Goal: Information Seeking & Learning: Learn about a topic

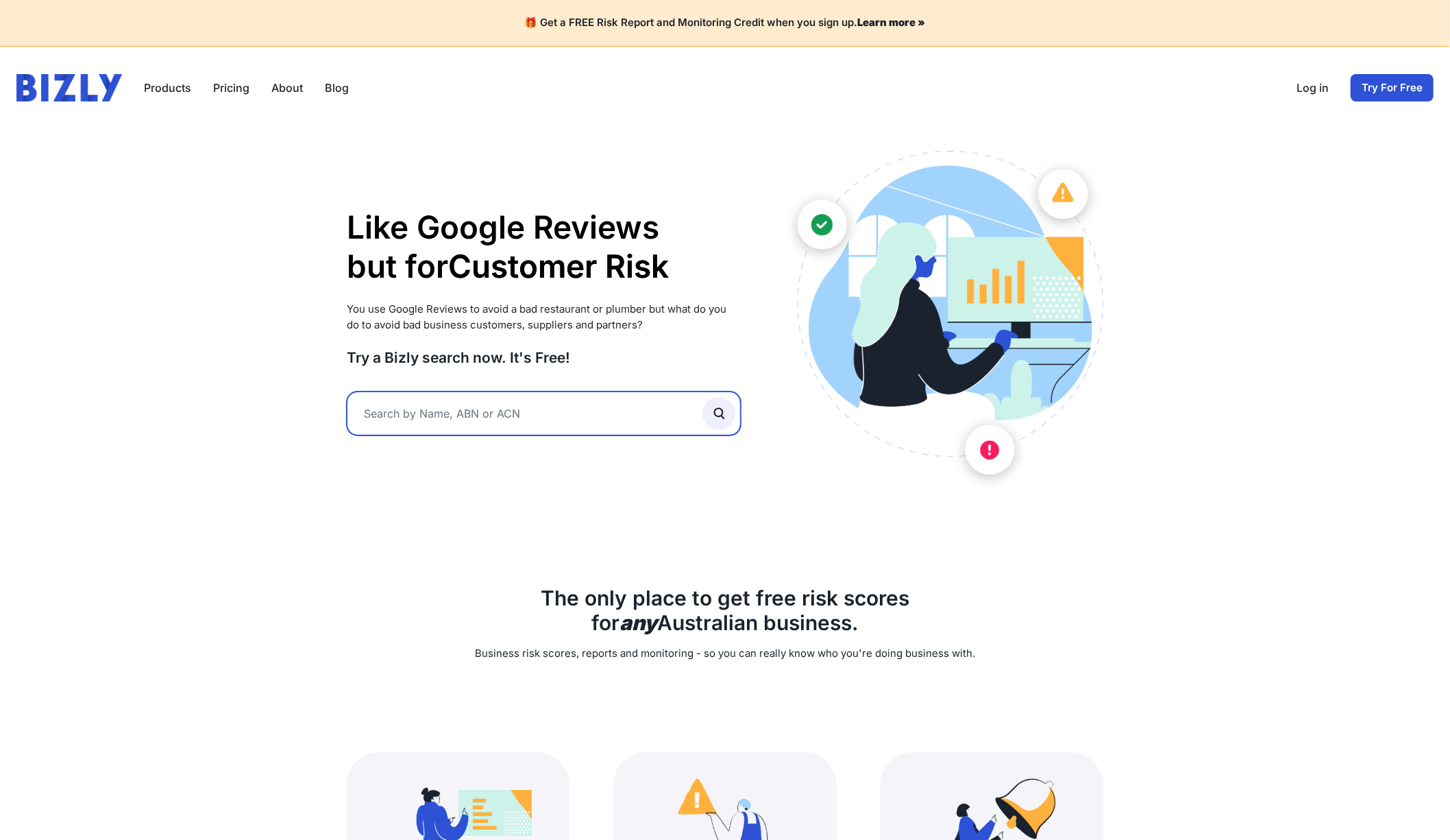
click at [492, 412] on input "text" at bounding box center [544, 413] width 394 height 44
type input "c"
type input "emutel"
click at [717, 413] on icon "submit" at bounding box center [718, 413] width 15 height 15
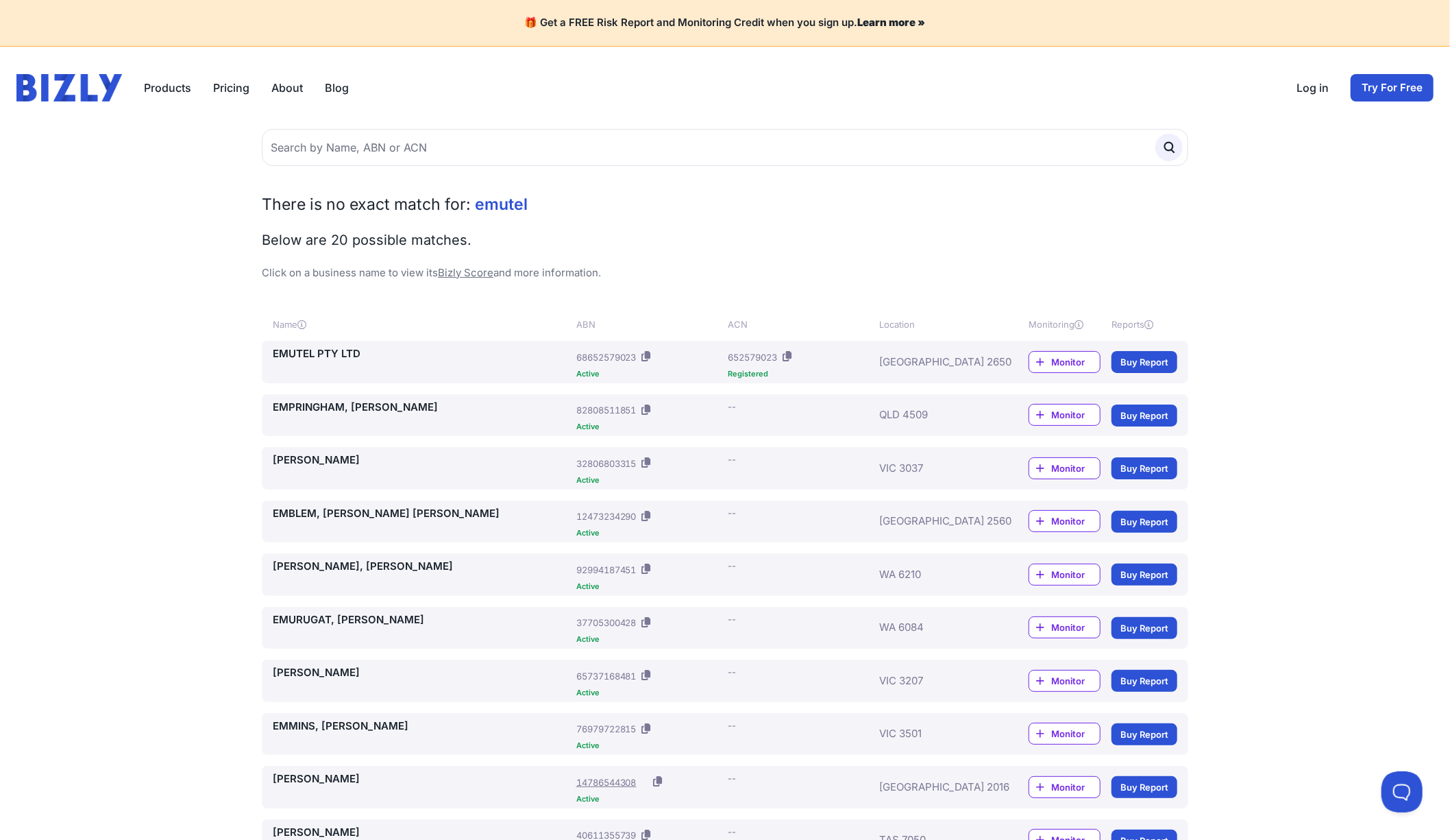
click at [293, 350] on link "EMUTEL PTY LTD" at bounding box center [422, 354] width 298 height 16
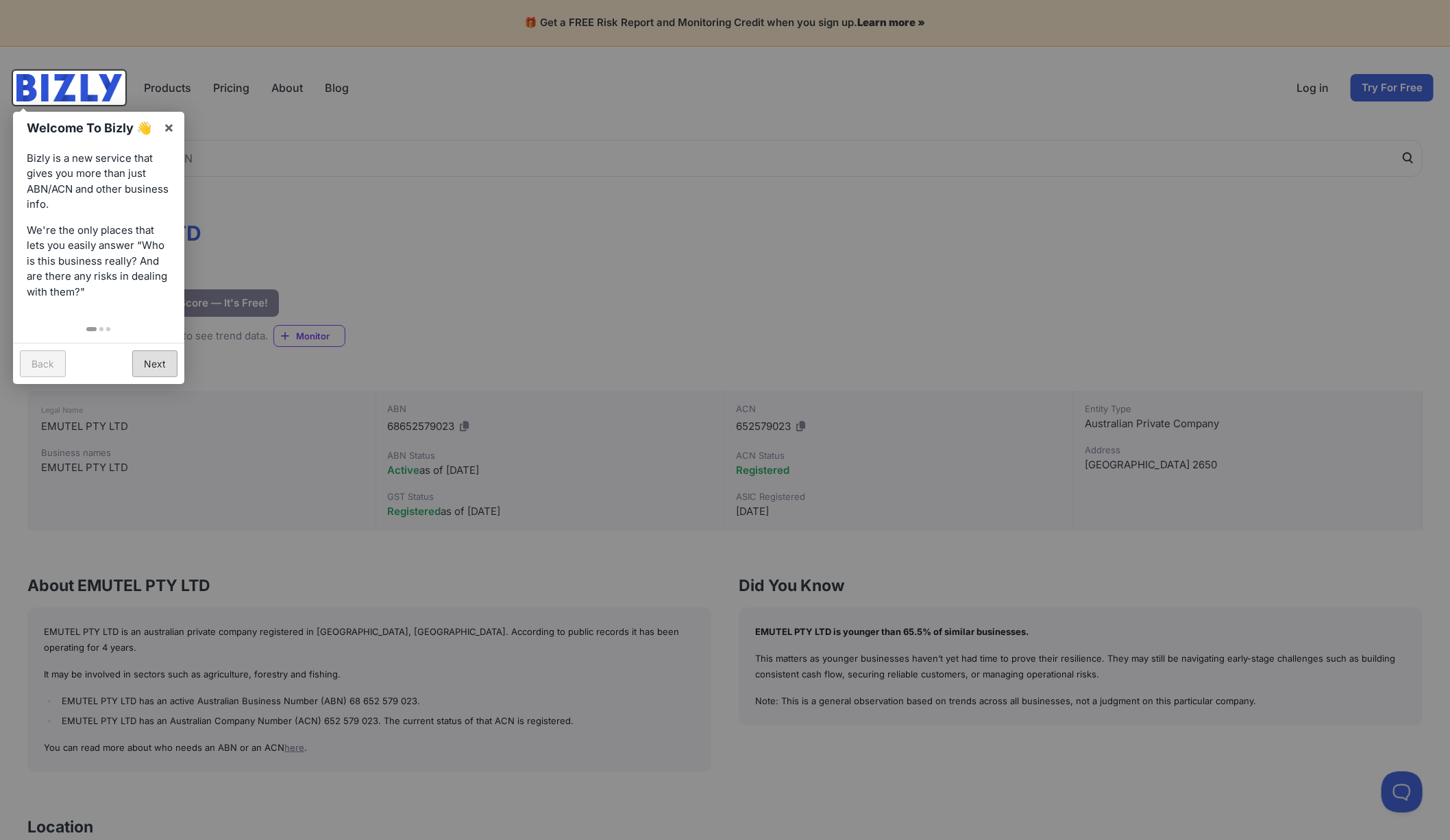
click at [159, 360] on link "Next" at bounding box center [155, 363] width 45 height 27
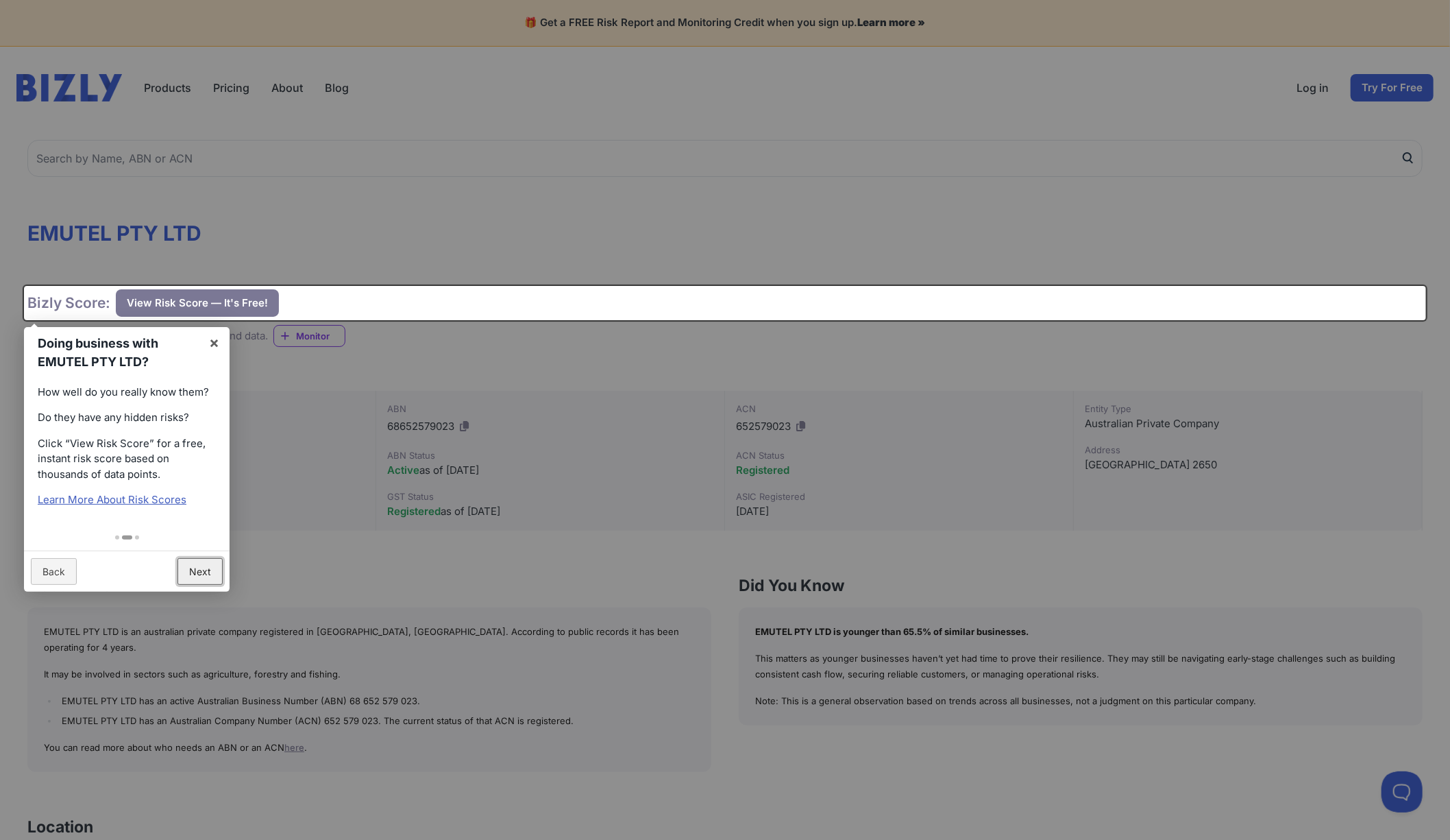
click at [195, 569] on link "Next" at bounding box center [200, 571] width 45 height 27
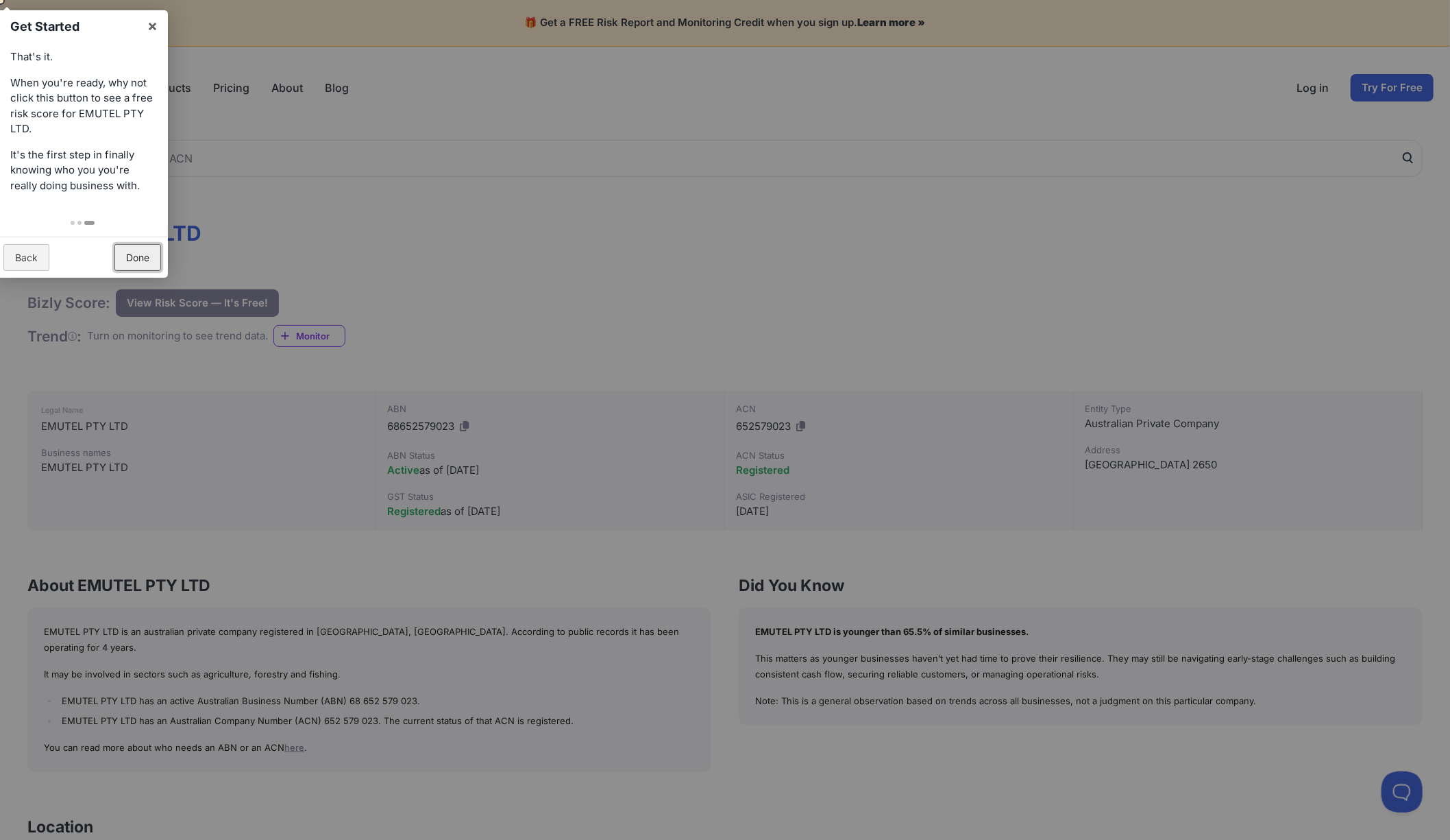
click at [139, 253] on link "Done" at bounding box center [137, 257] width 47 height 27
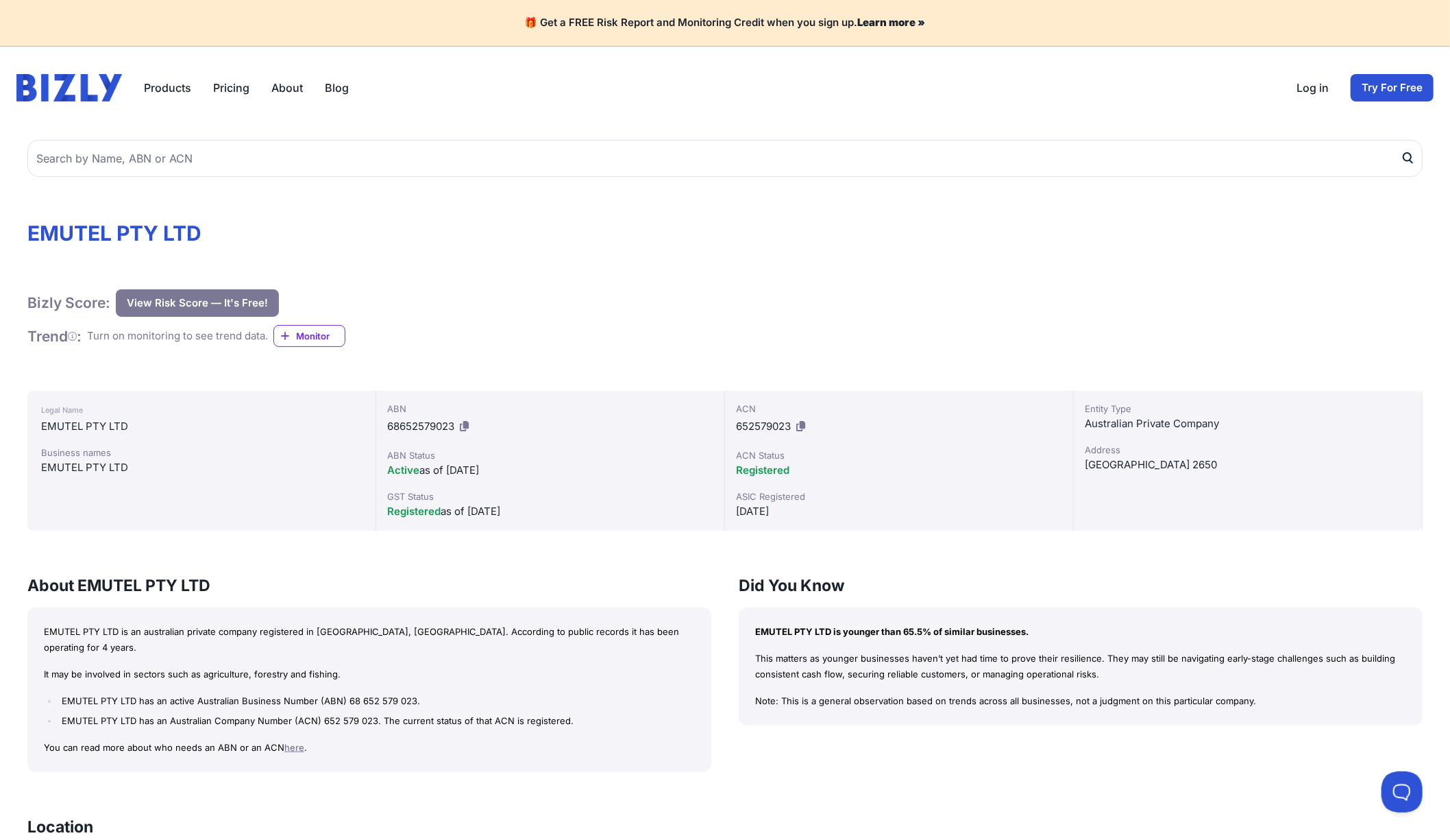
click at [199, 301] on button "View Risk Score — It's Free!" at bounding box center [197, 303] width 163 height 28
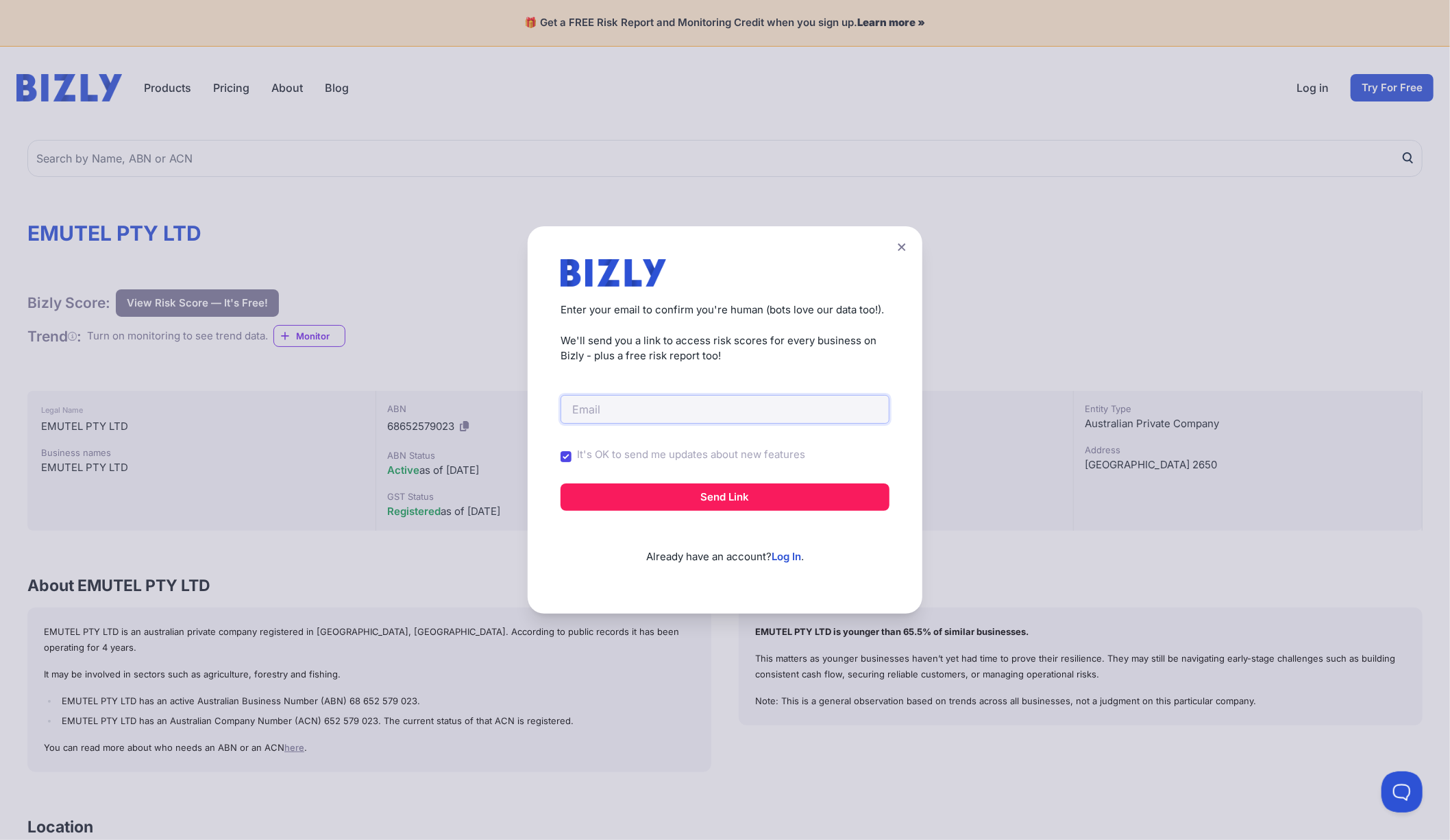
click at [616, 409] on input "email" at bounding box center [725, 409] width 329 height 29
type input "graeme@centraltelecoms.com.au"
click at [716, 495] on button "Send Link" at bounding box center [725, 497] width 329 height 28
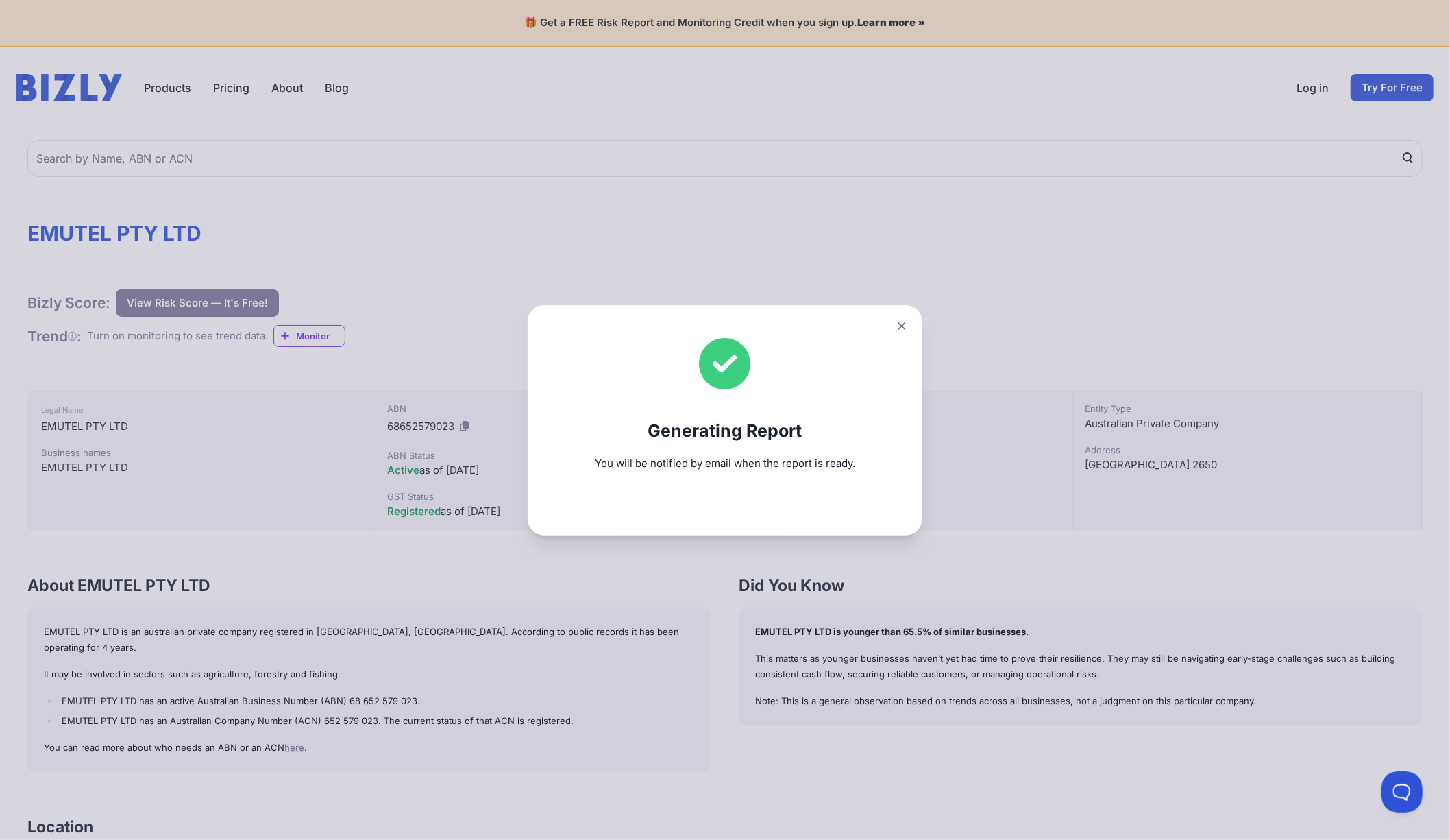
click at [906, 325] on icon at bounding box center [901, 325] width 8 height 8
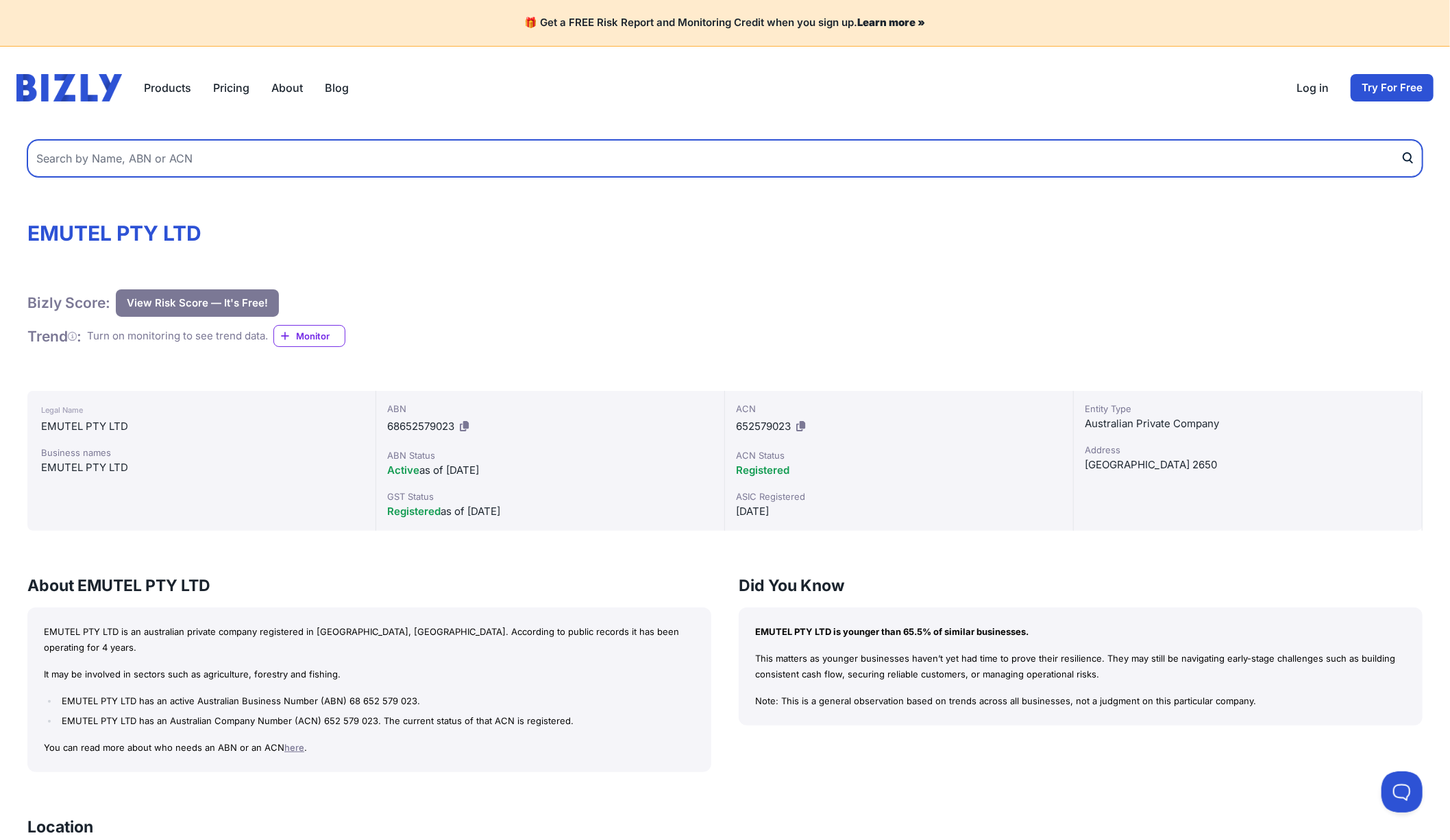
click at [120, 151] on input "text" at bounding box center [725, 158] width 1396 height 37
type input "central telecoms"
click at [1401, 140] on button "submit" at bounding box center [1411, 158] width 22 height 37
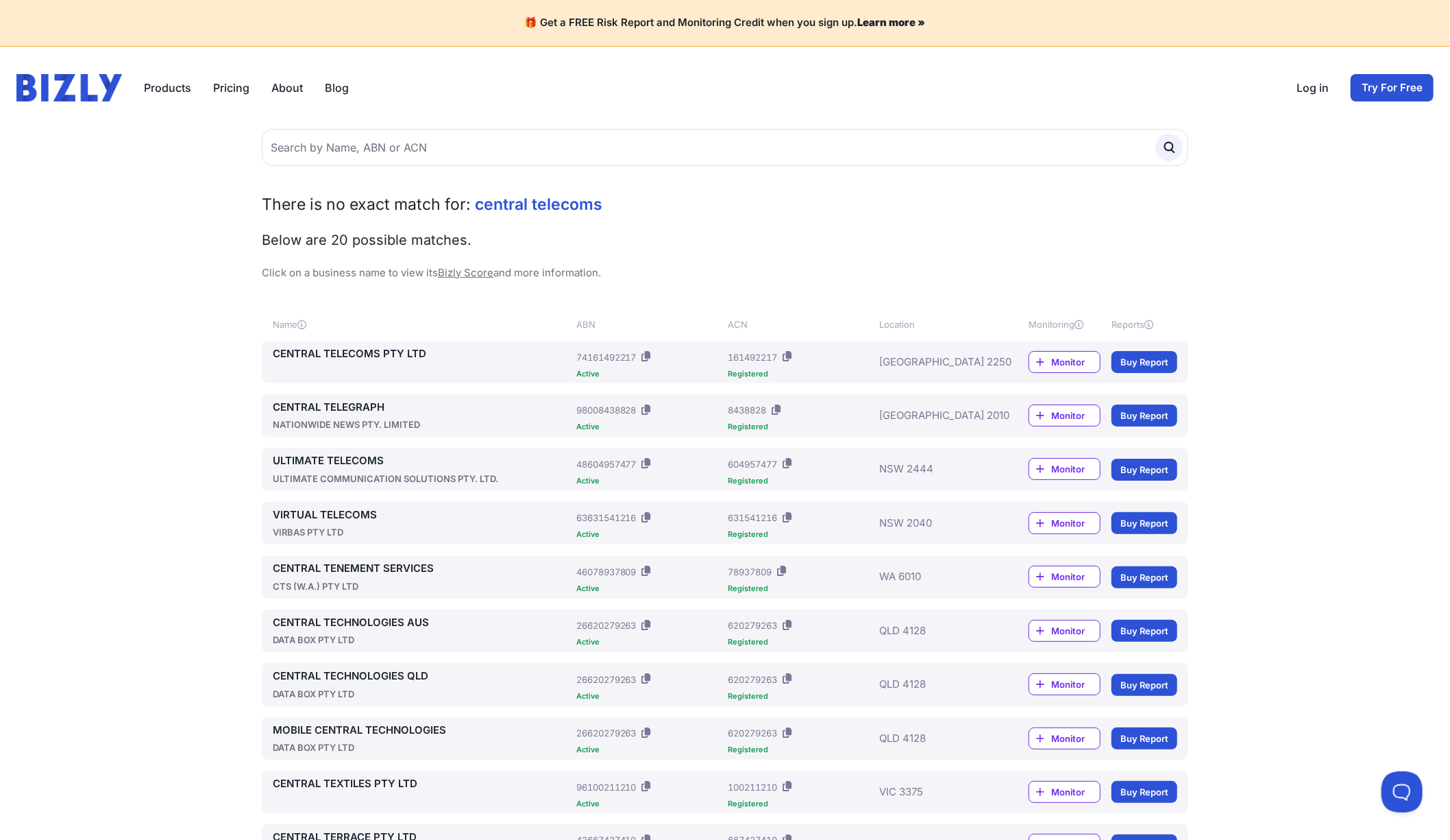
click at [345, 350] on link "CENTRAL TELECOMS PTY LTD" at bounding box center [422, 354] width 298 height 16
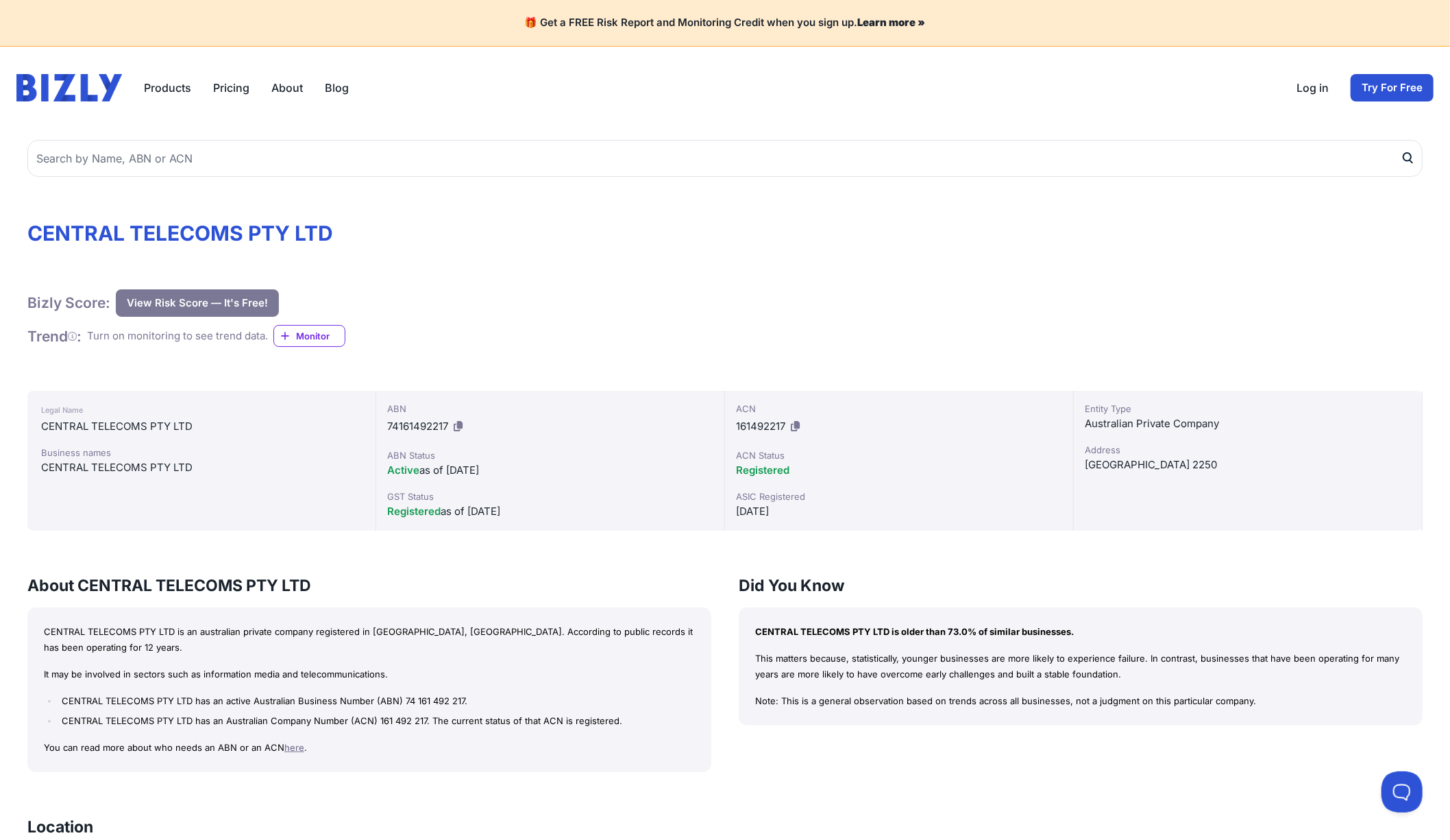
click at [171, 299] on button "View Risk Score — It's Free!" at bounding box center [197, 303] width 163 height 28
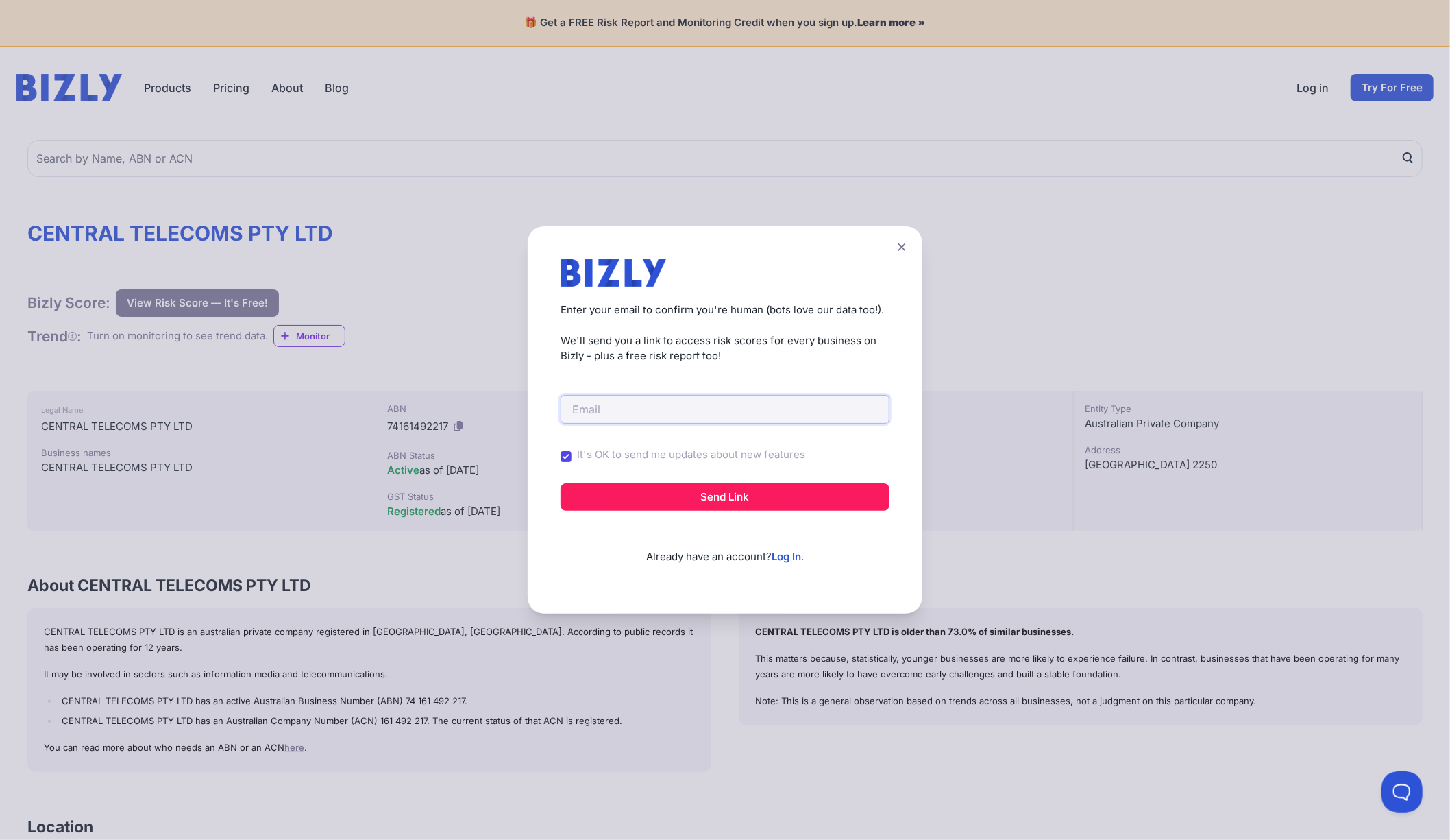
click at [643, 409] on input "email" at bounding box center [725, 409] width 329 height 29
type input "[EMAIL_ADDRESS][DOMAIN_NAME]"
click at [721, 493] on button "Send Link" at bounding box center [725, 497] width 329 height 28
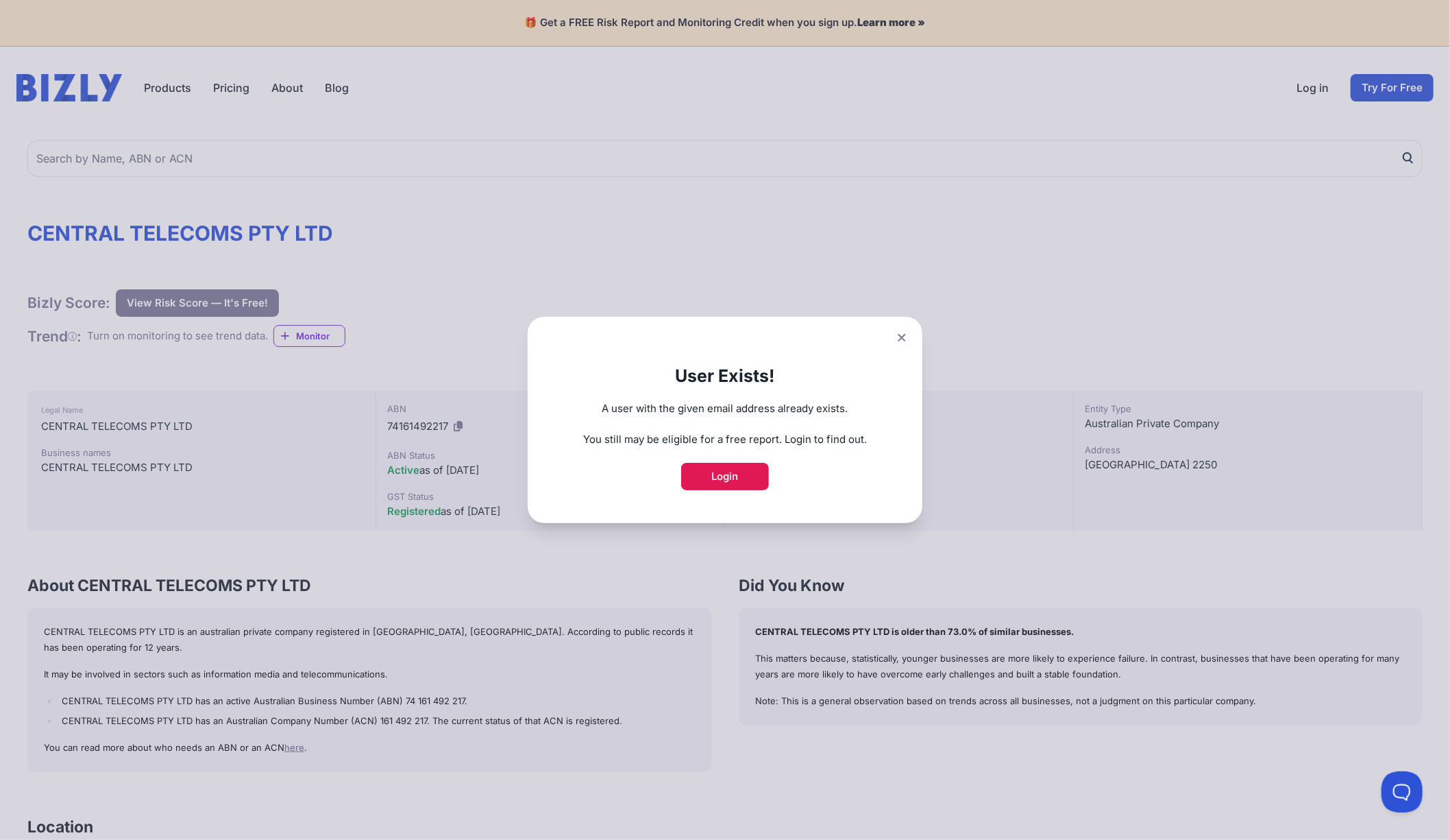
click at [735, 476] on link "Login" at bounding box center [725, 476] width 88 height 28
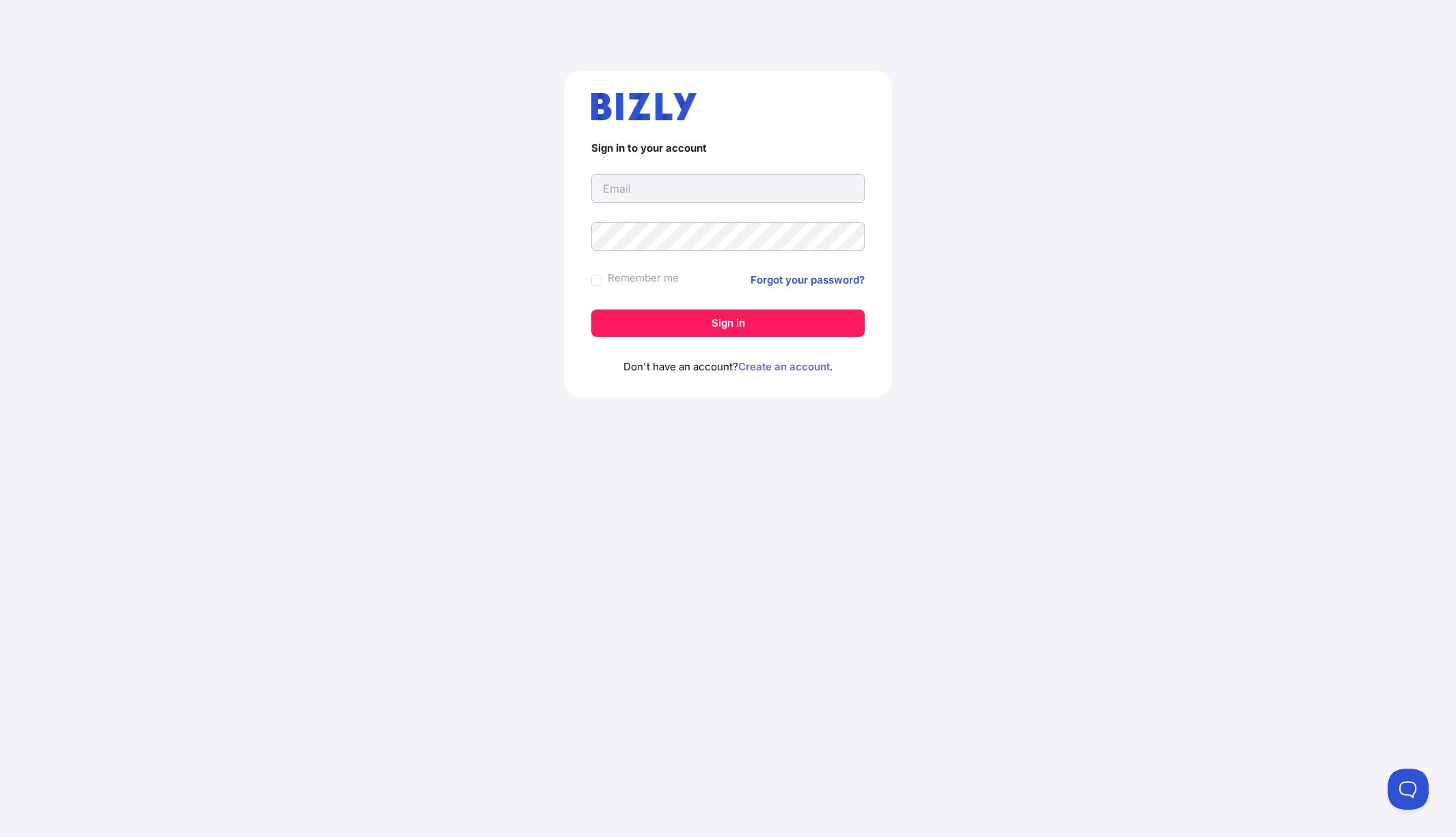
click at [798, 369] on link "Create an account" at bounding box center [784, 366] width 91 height 13
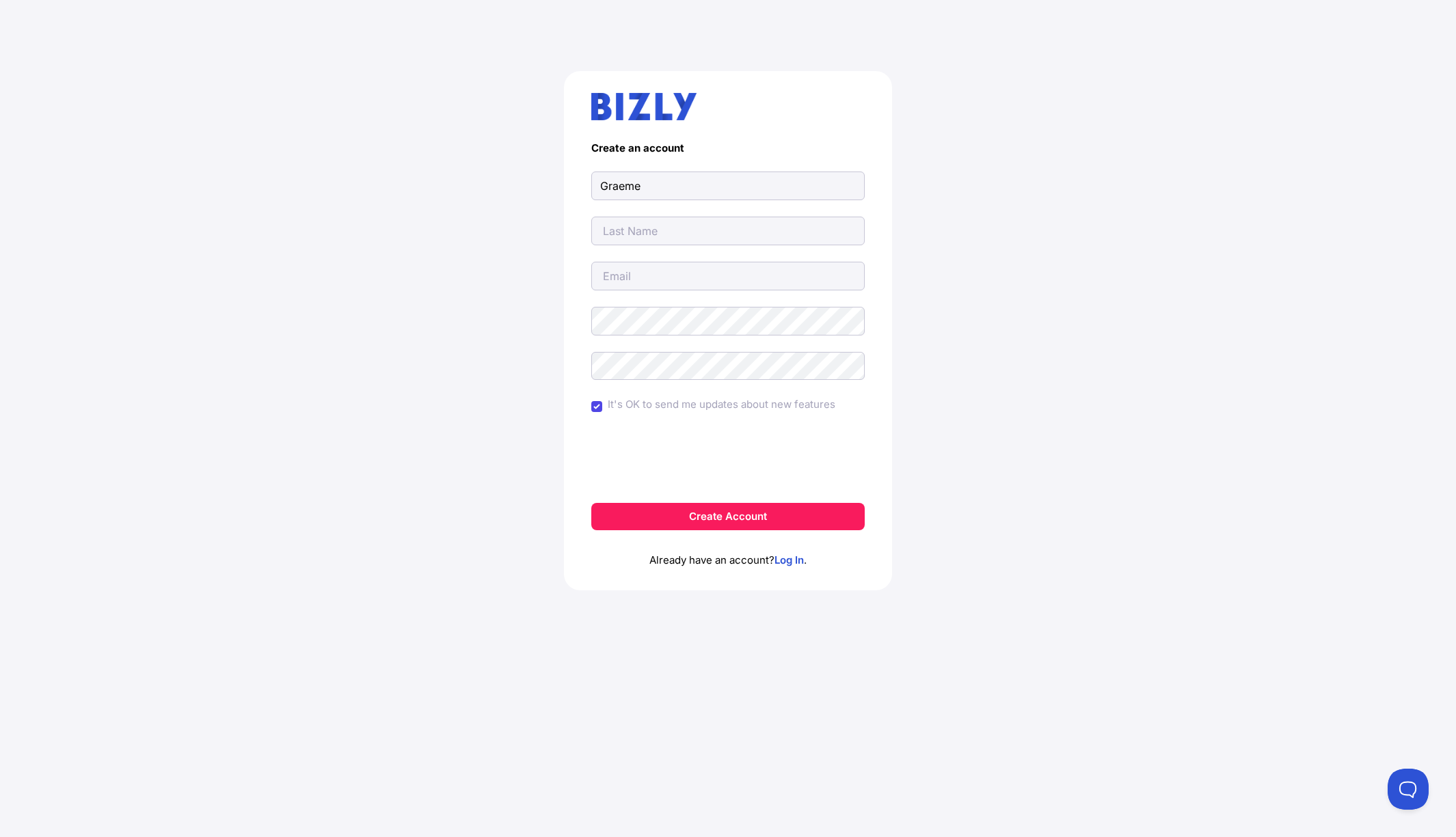
type input "Graeme"
type input "Johnston"
type input "graeme@centraltelecoms.com.au"
click at [852, 836] on com-1password-button at bounding box center [728, 837] width 1456 height 0
click at [718, 517] on button "Create Account" at bounding box center [727, 517] width 273 height 28
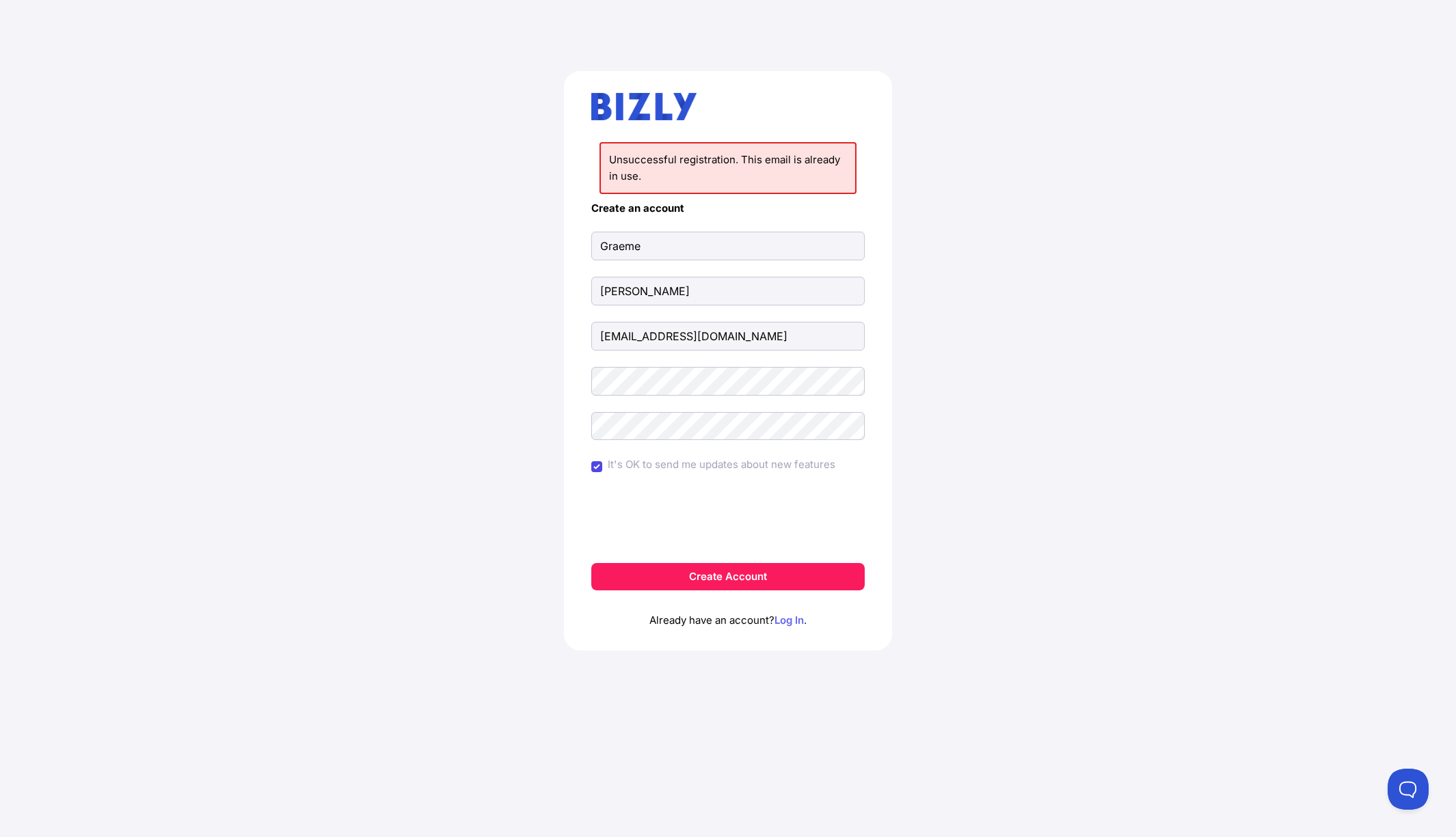
click at [792, 620] on link "Log In" at bounding box center [789, 619] width 29 height 13
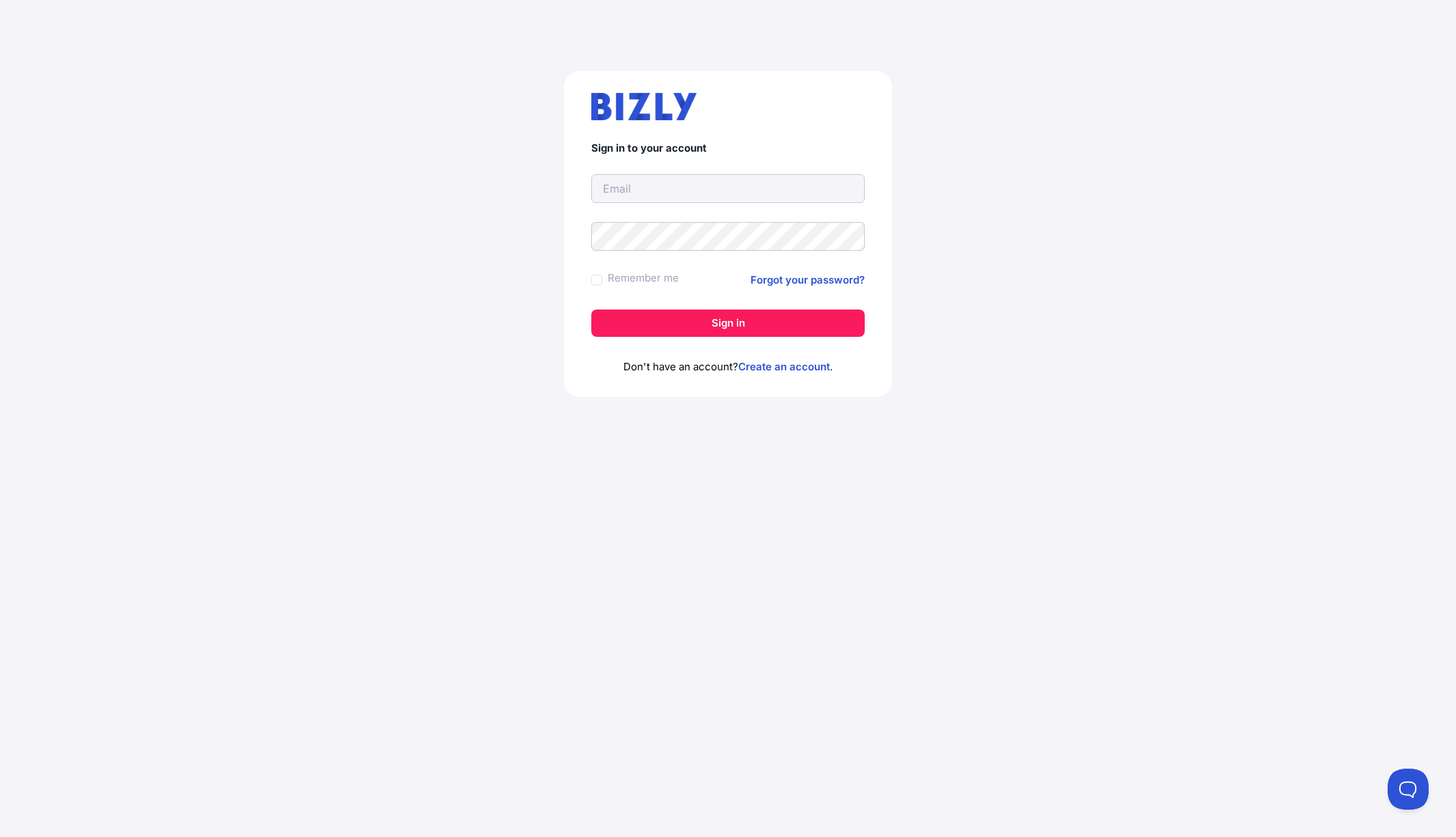
type input "[EMAIL_ADDRESS][DOMAIN_NAME]"
click at [708, 323] on button "Sign in" at bounding box center [727, 323] width 273 height 28
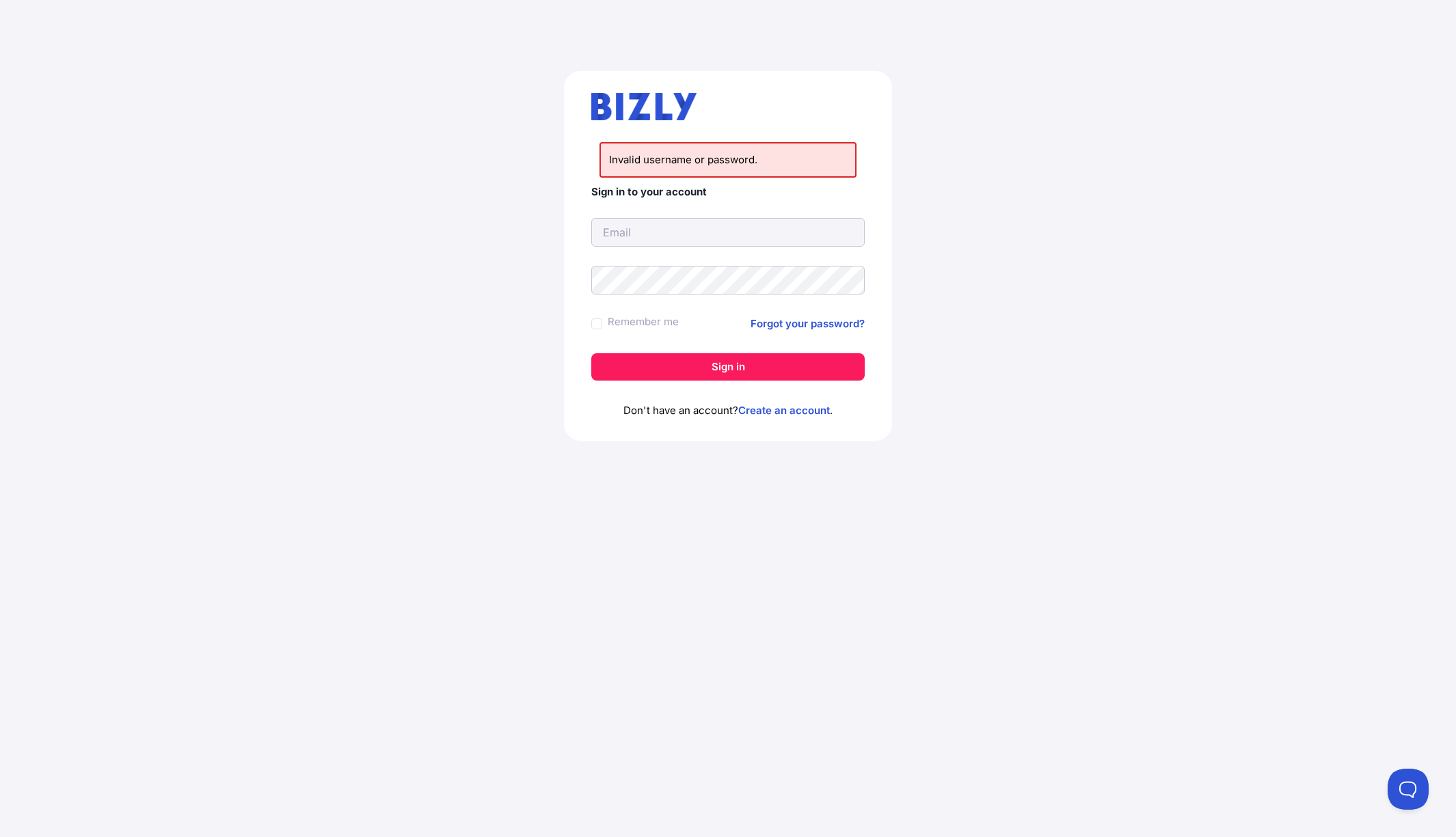
type input "[EMAIL_ADDRESS][DOMAIN_NAME]"
click at [791, 323] on link "Forgot your password?" at bounding box center [807, 323] width 114 height 16
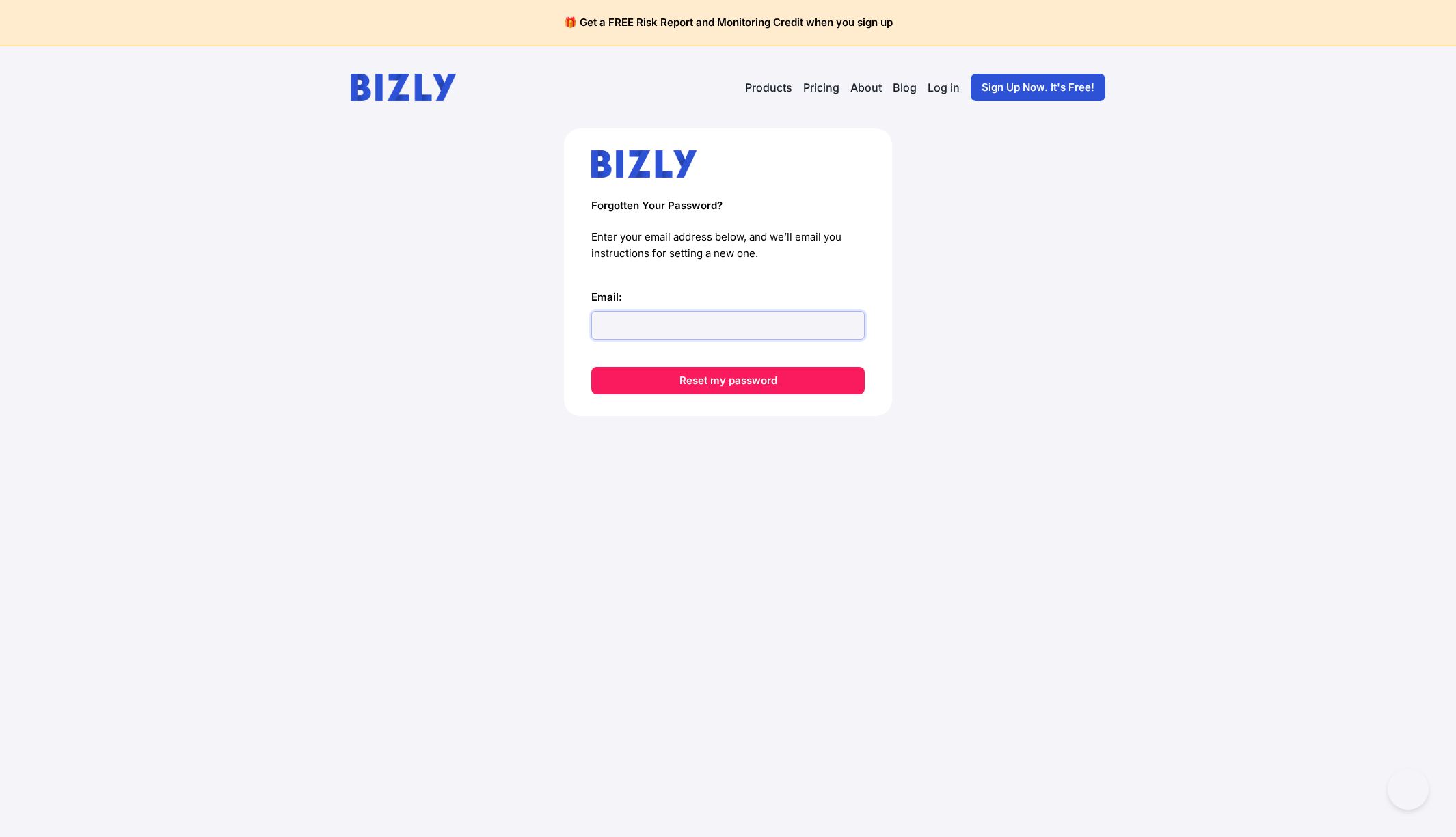
click at [663, 325] on input "Email:" at bounding box center [727, 325] width 273 height 28
type input "[EMAIL_ADDRESS][DOMAIN_NAME]"
click at [829, 385] on button "Reset my password" at bounding box center [727, 381] width 273 height 28
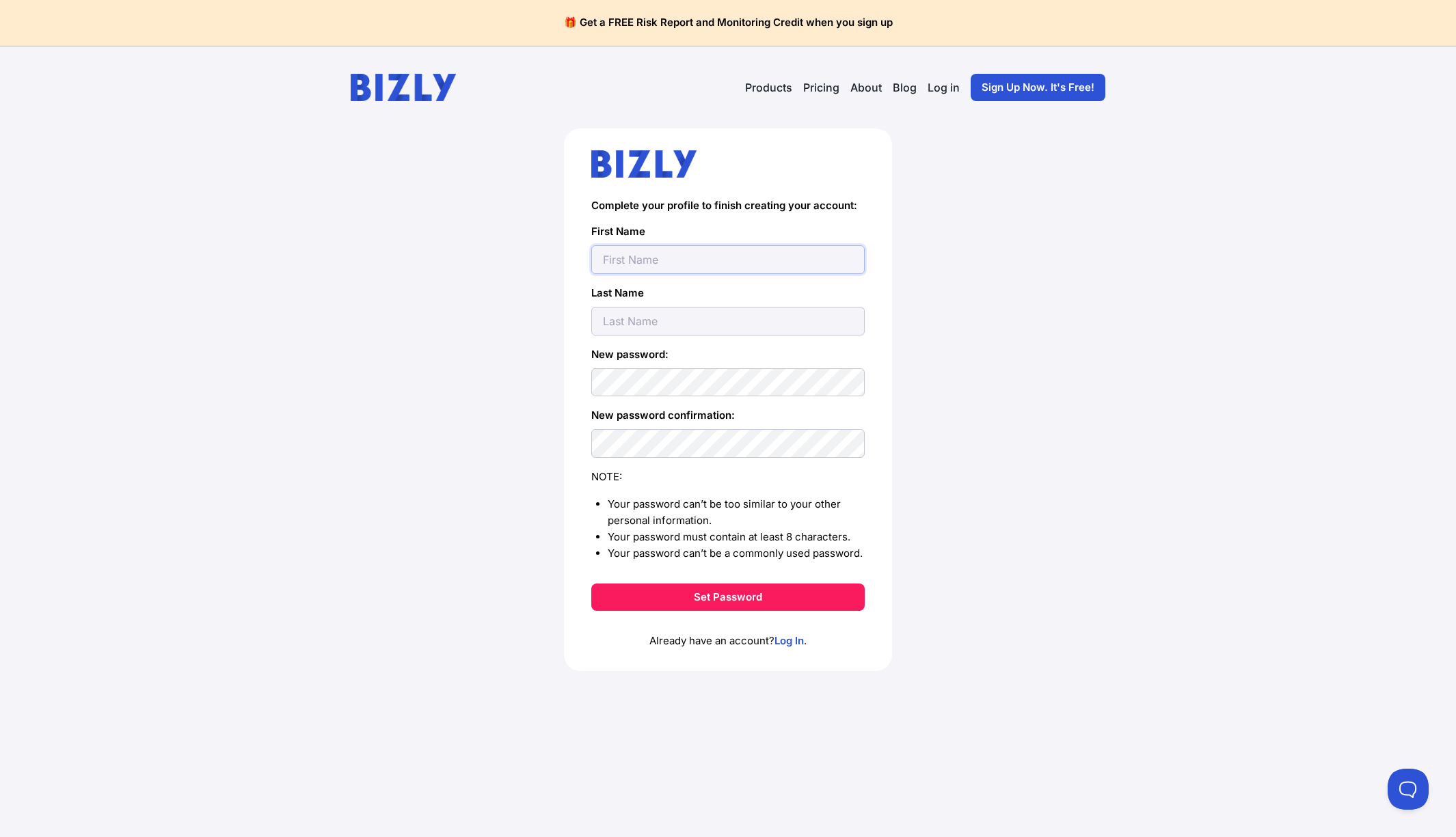
click at [653, 257] on input "text" at bounding box center [727, 259] width 273 height 28
type input "Graeme"
type input "Johnston"
click at [747, 594] on button "Set Password" at bounding box center [727, 597] width 273 height 28
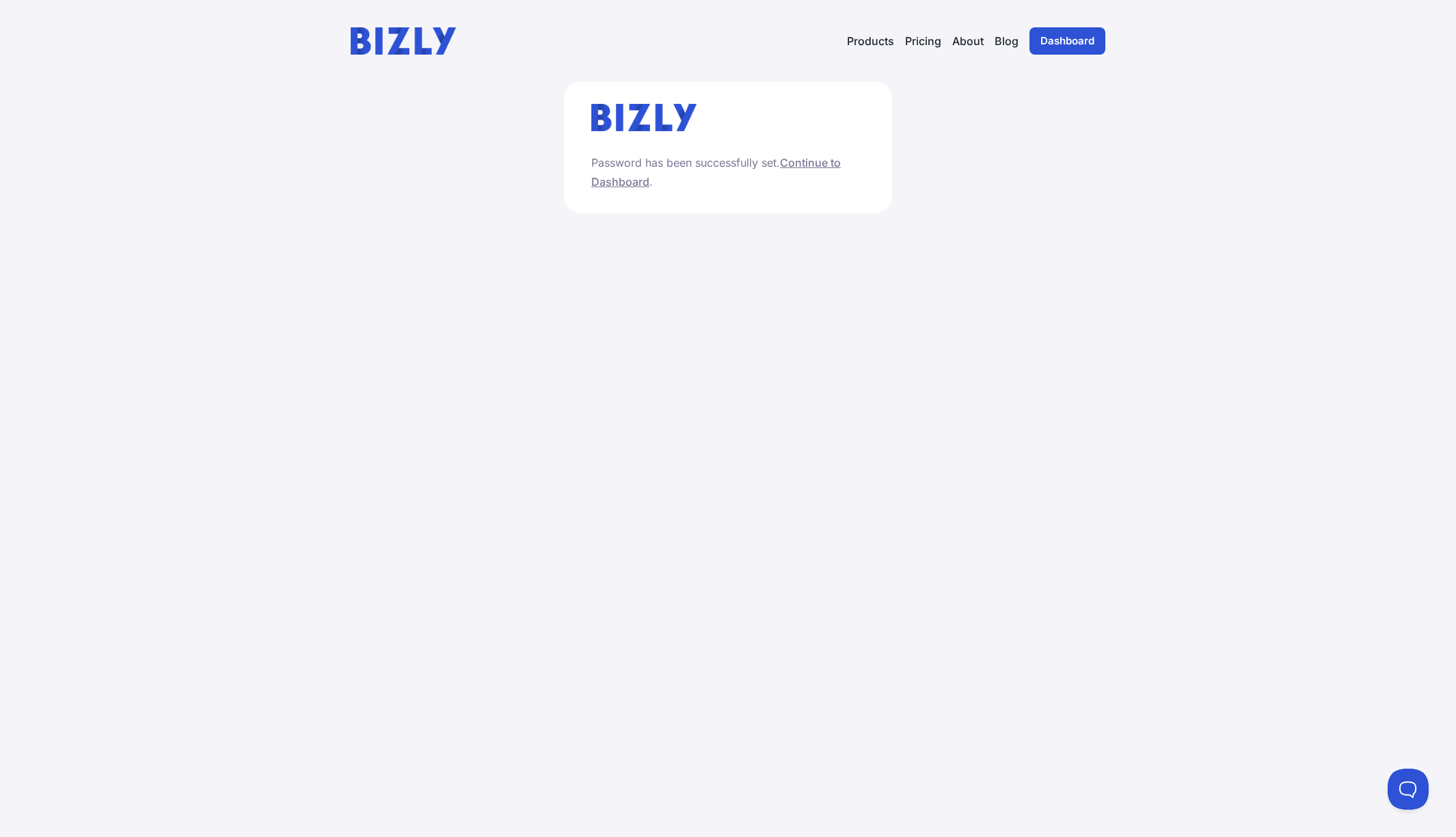
click at [618, 180] on link "Continue to Dashboard" at bounding box center [716, 172] width 250 height 33
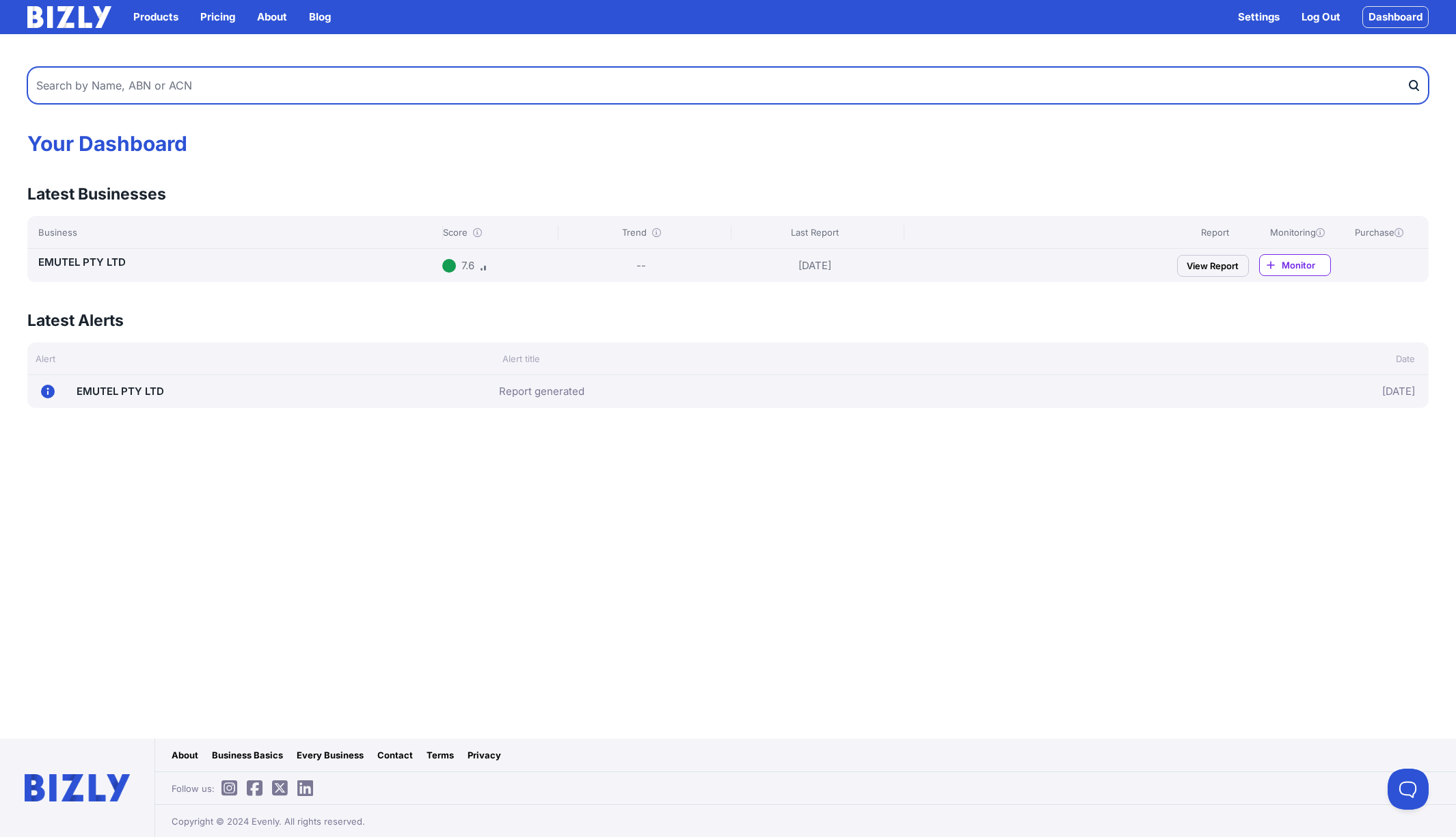
click at [803, 85] on input "text" at bounding box center [728, 85] width 1401 height 37
type input "central telecoms"
click at [1406, 67] on button "submit" at bounding box center [1416, 85] width 22 height 37
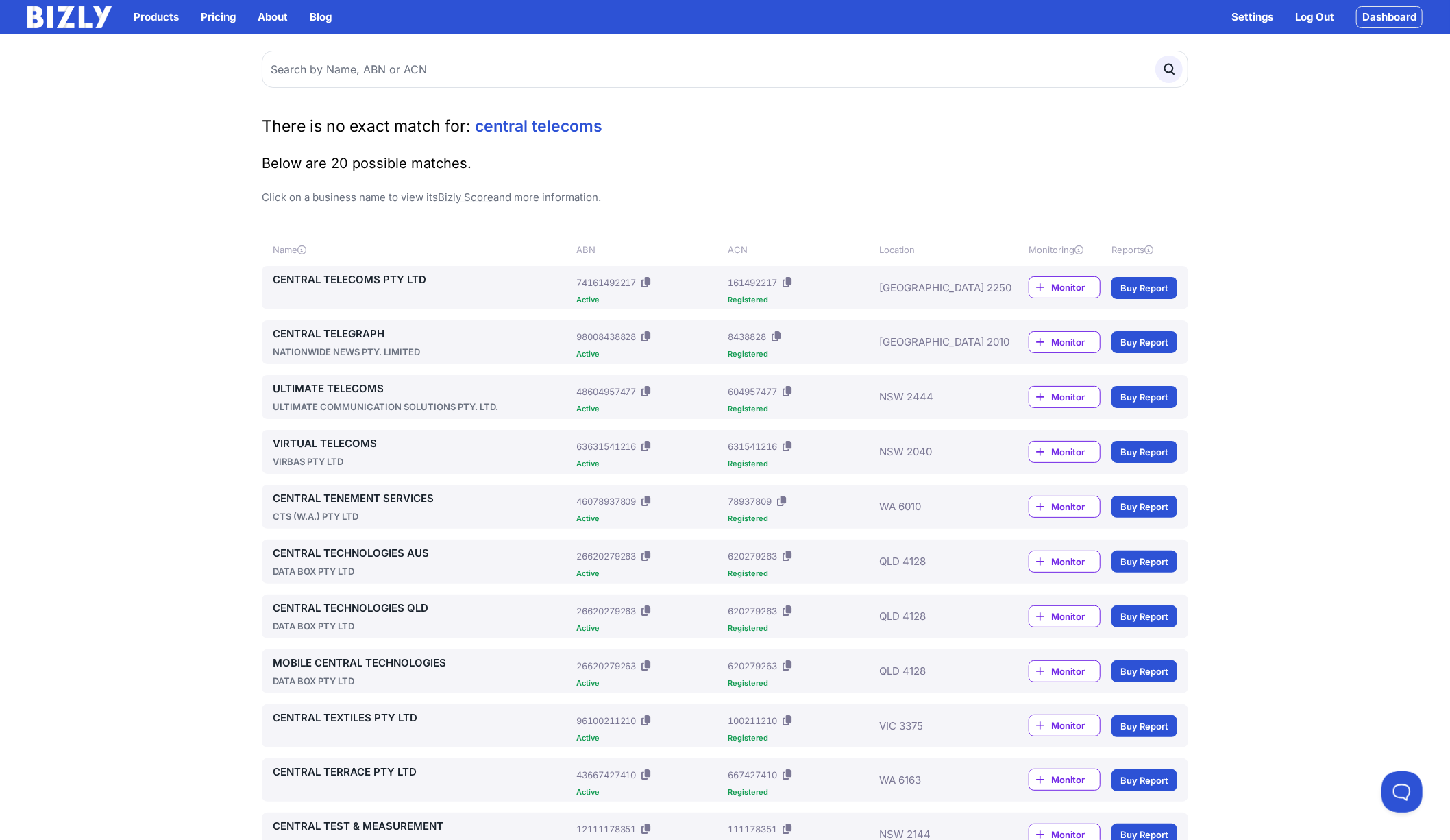
click at [1059, 287] on span "Monitor" at bounding box center [1076, 287] width 48 height 14
click at [343, 281] on link "CENTRAL TELECOMS PTY LTD" at bounding box center [422, 279] width 298 height 16
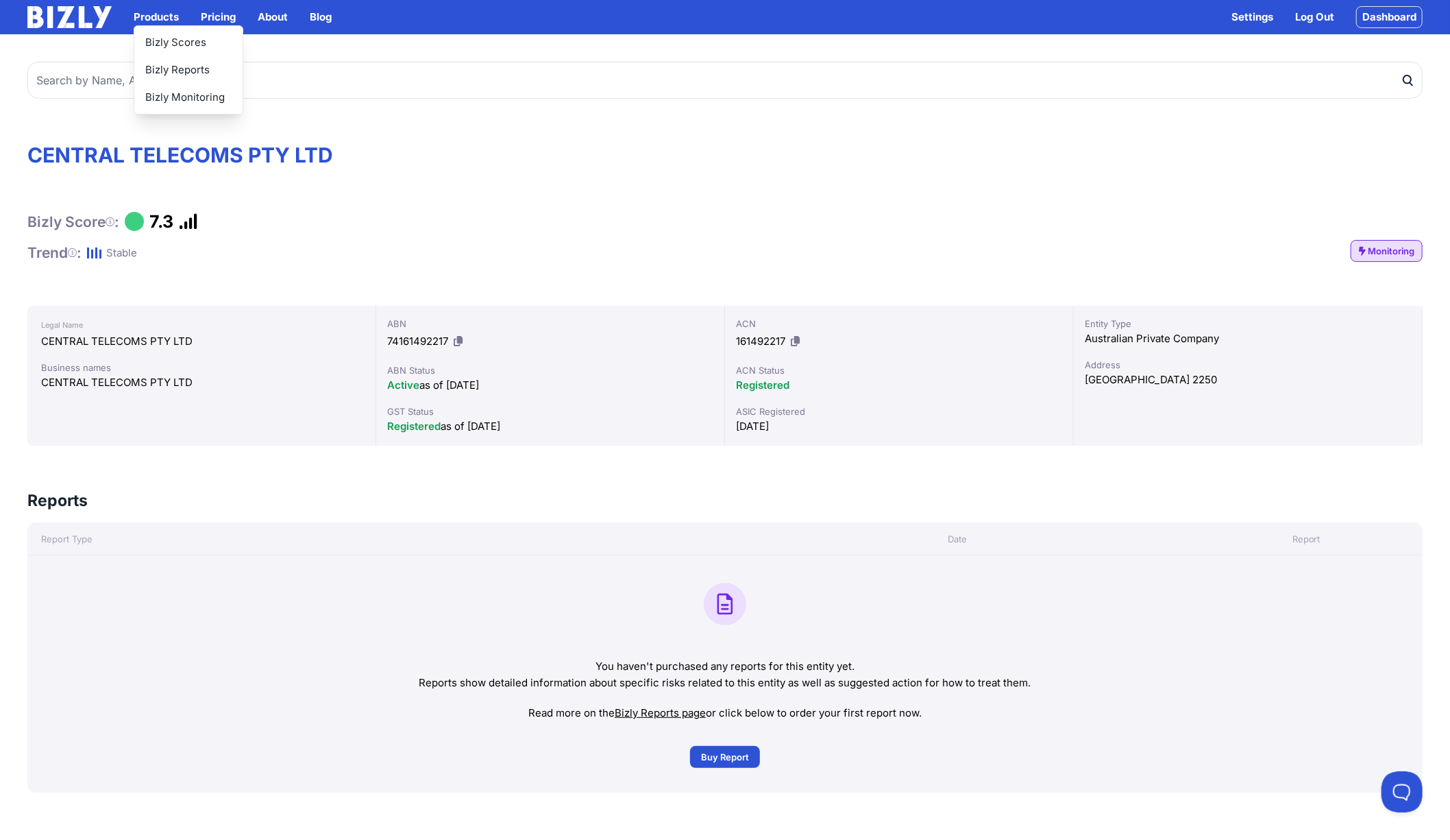
click at [141, 15] on button "Products" at bounding box center [156, 16] width 45 height 16
click at [184, 45] on link "Bizly Scores" at bounding box center [188, 42] width 108 height 28
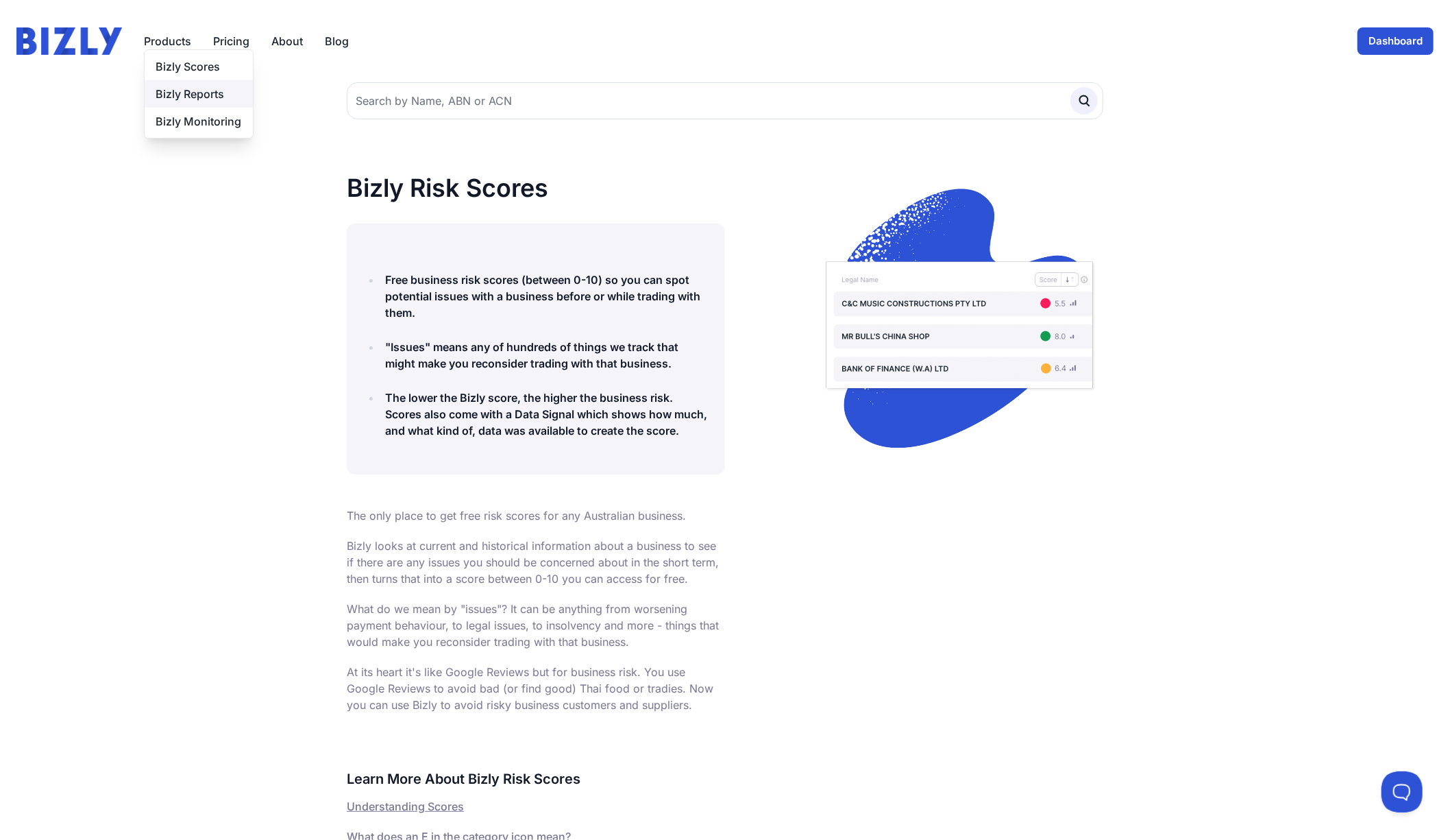
click at [189, 98] on link "Bizly Reports" at bounding box center [198, 94] width 108 height 28
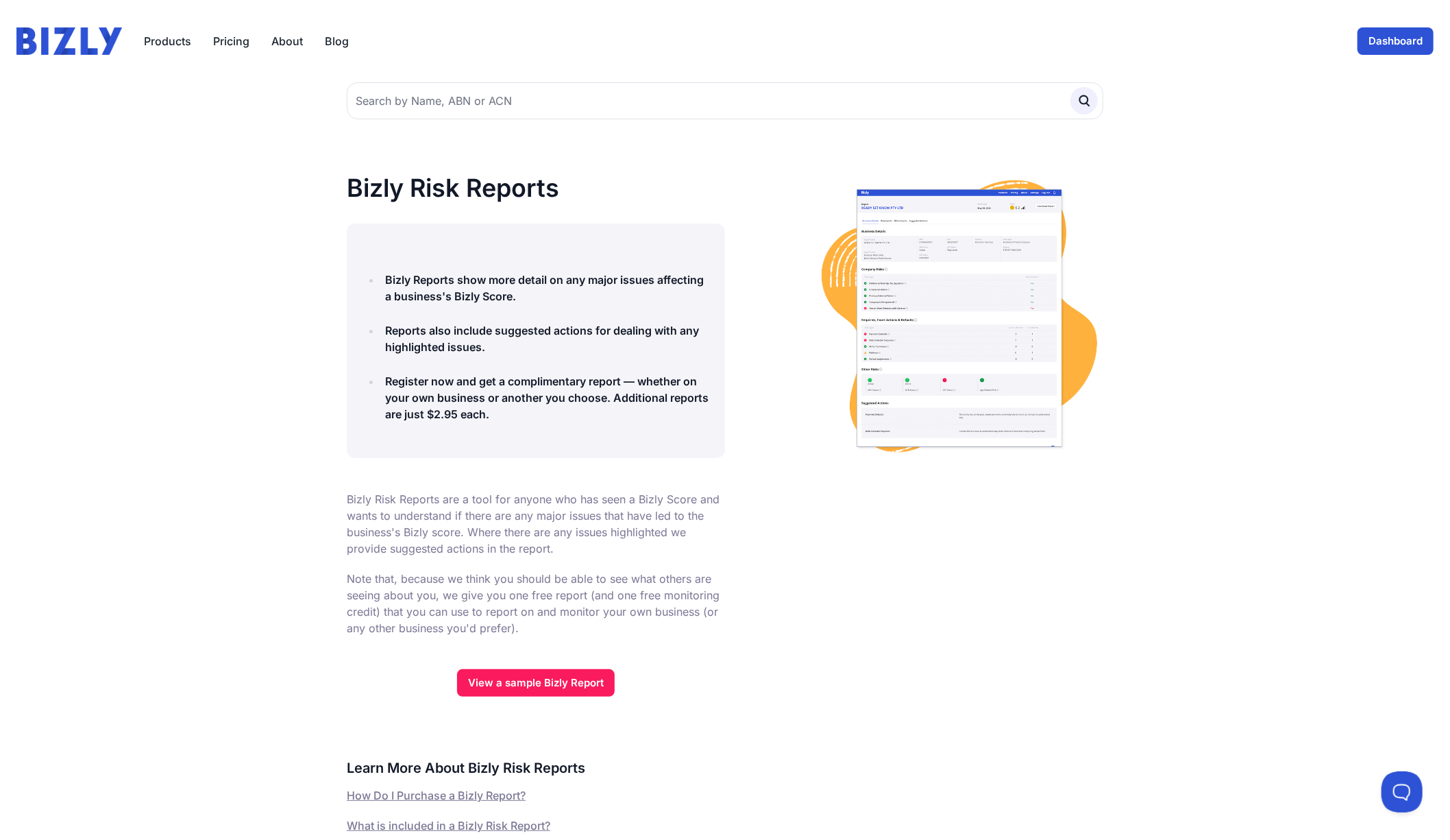
click at [58, 31] on img at bounding box center [69, 41] width 105 height 28
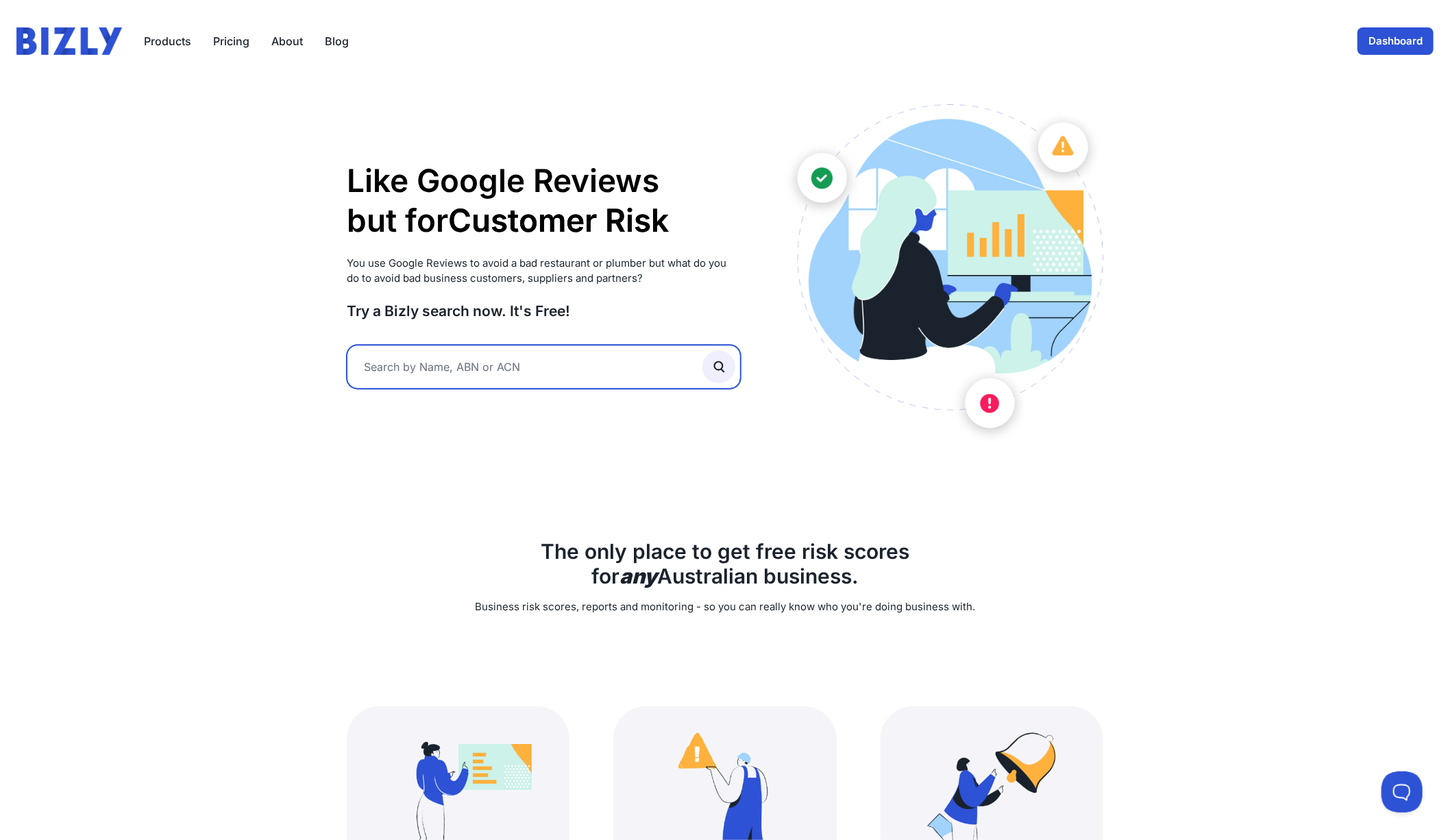
click at [452, 373] on input "text" at bounding box center [544, 366] width 394 height 44
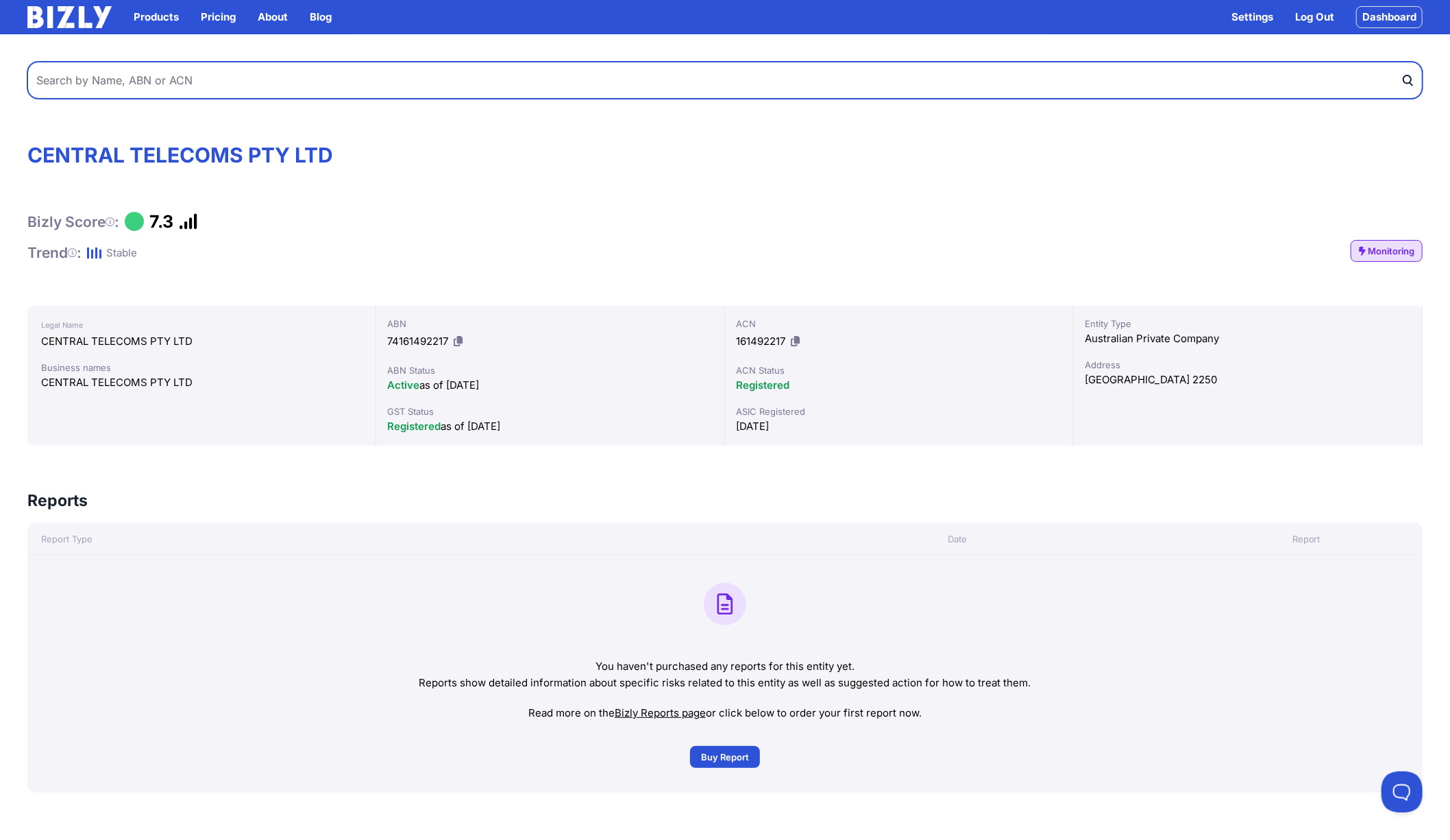
click at [183, 73] on input "text" at bounding box center [725, 80] width 1396 height 37
type input "emutel"
click at [1401, 61] on button "submit" at bounding box center [1411, 80] width 22 height 37
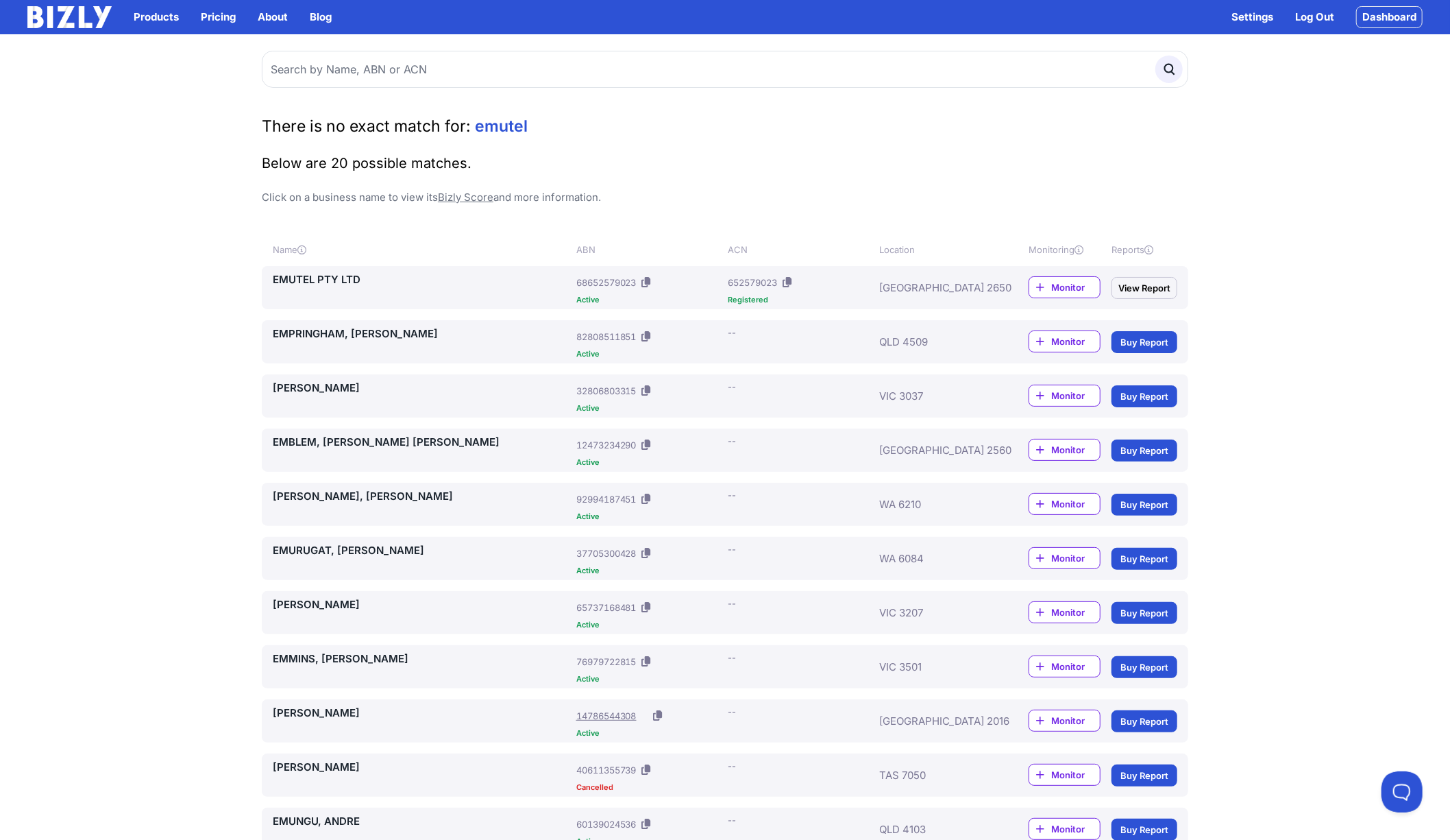
click at [310, 280] on link "EMUTEL PTY LTD" at bounding box center [422, 279] width 298 height 16
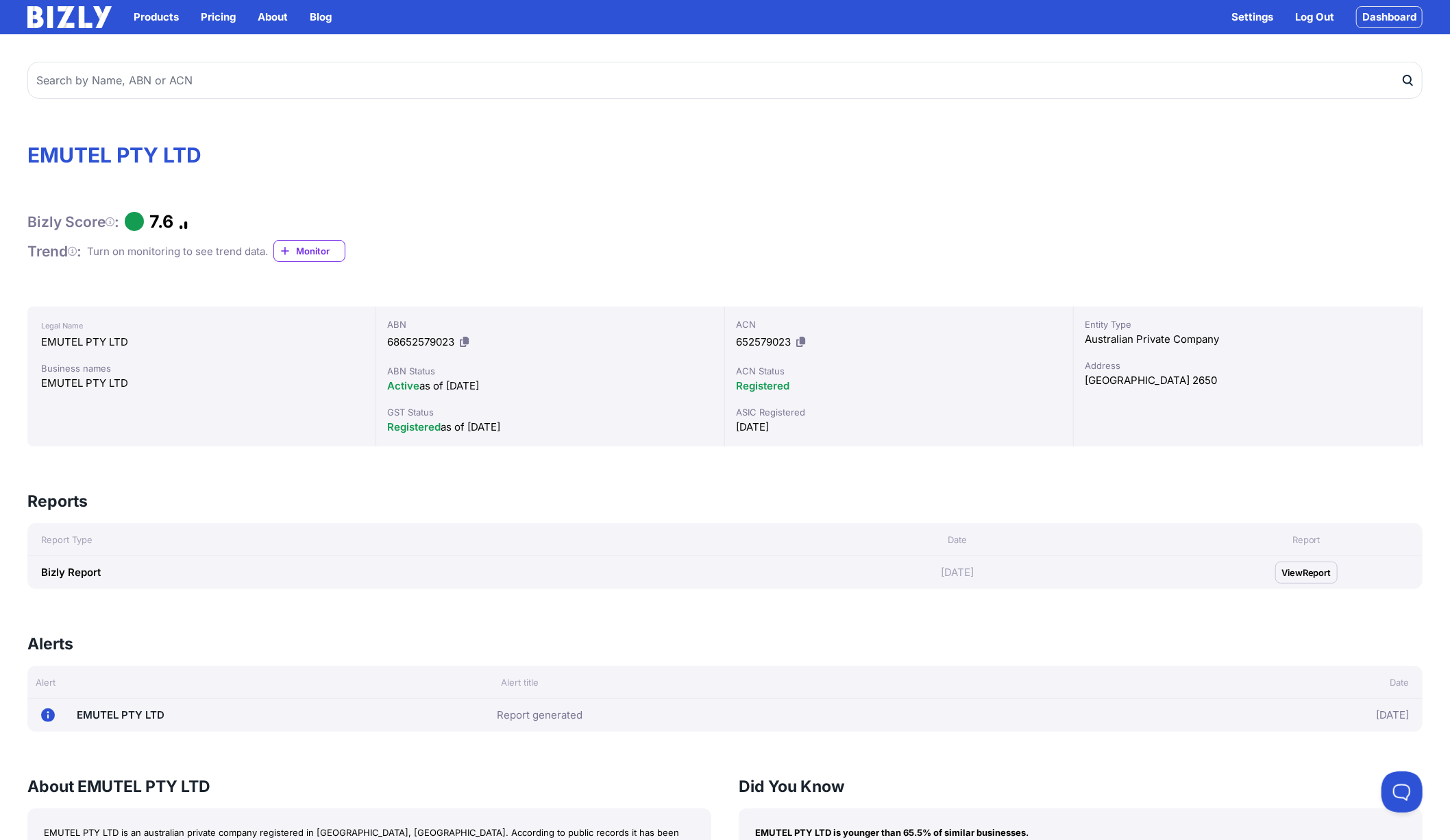
click at [323, 250] on span "Monitor" at bounding box center [321, 251] width 48 height 14
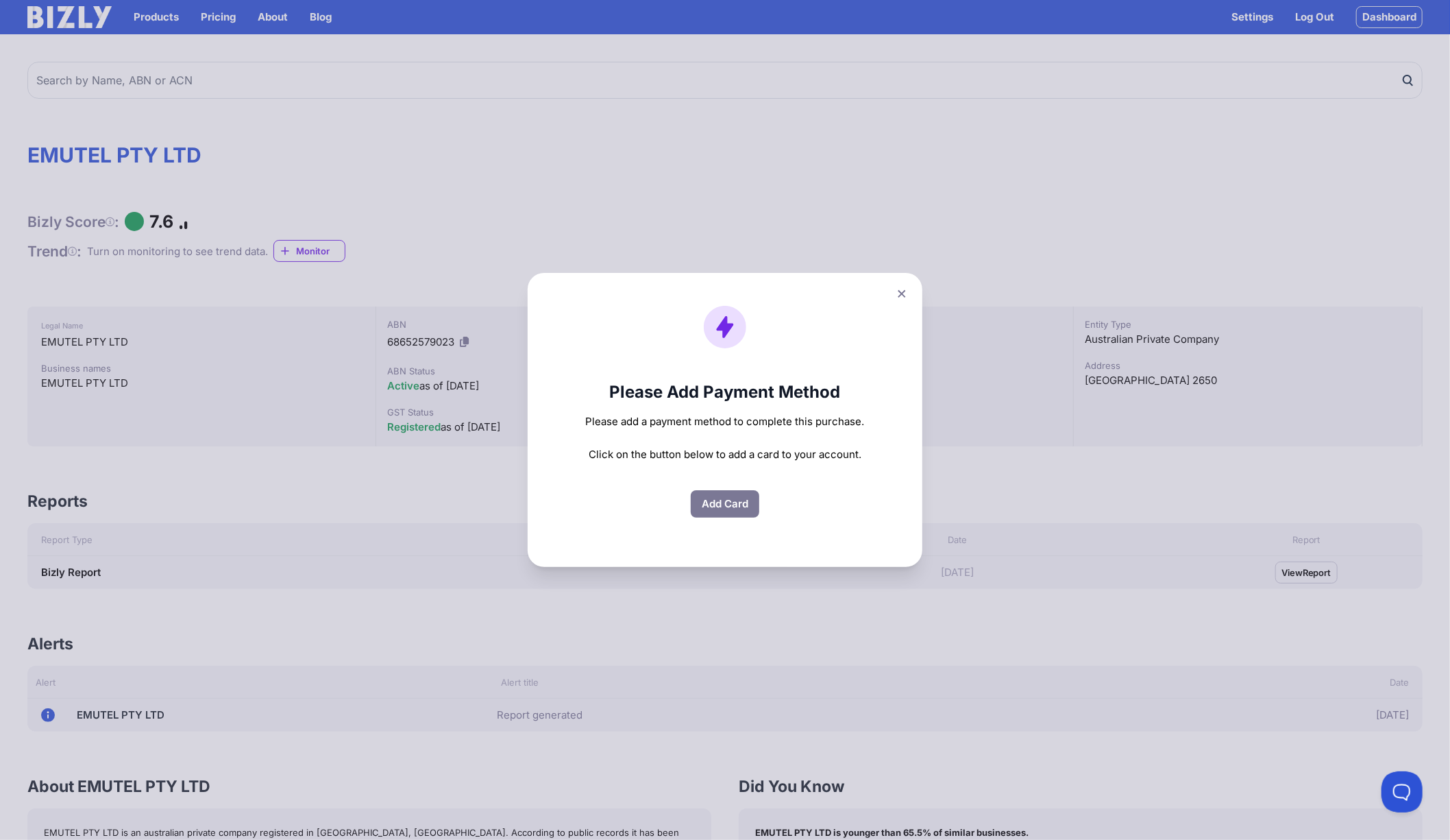
click at [905, 294] on icon at bounding box center [902, 294] width 9 height 9
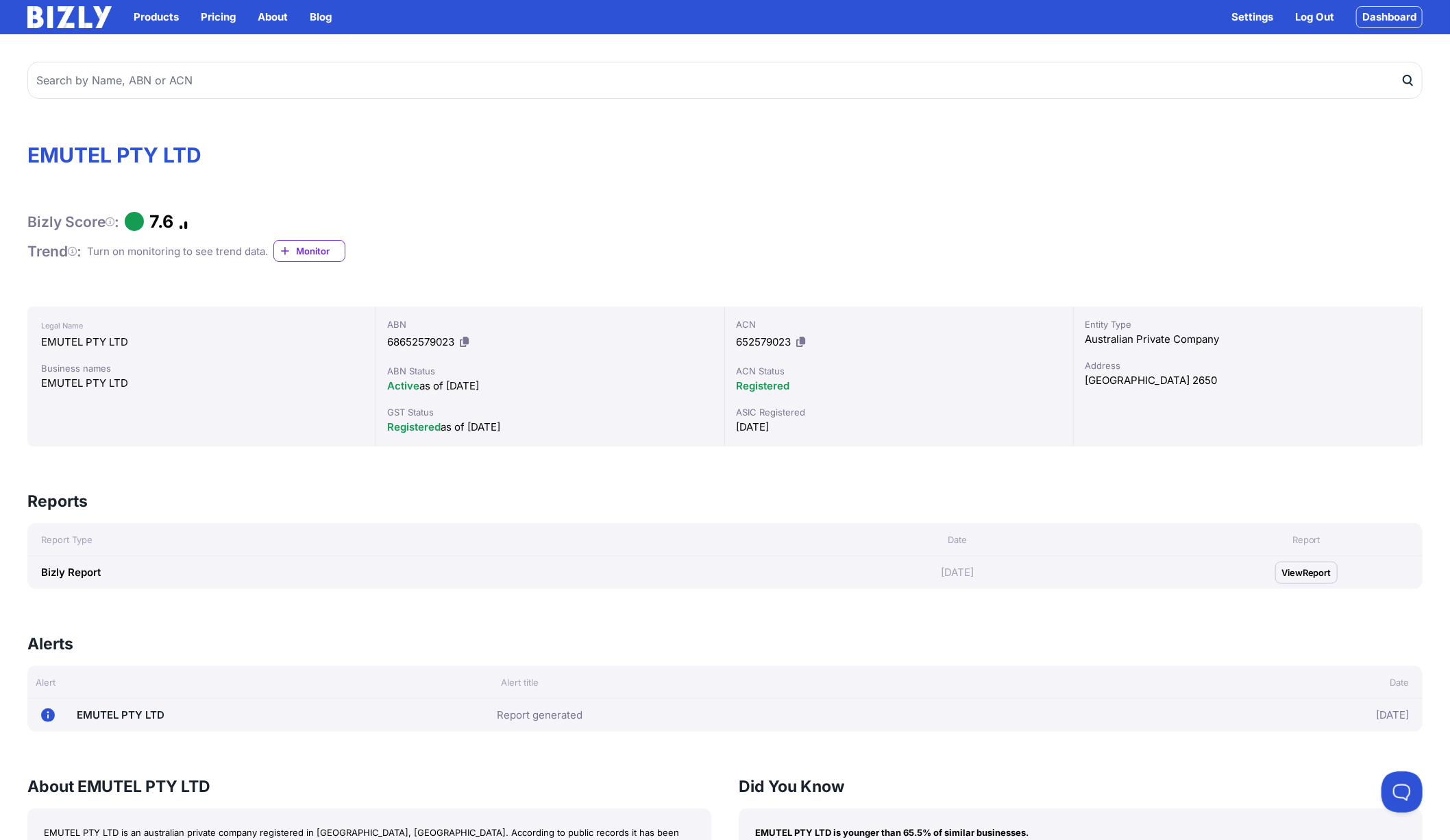
click at [219, 15] on link "Pricing" at bounding box center [218, 16] width 35 height 16
click at [1315, 572] on span "Report" at bounding box center [1317, 572] width 29 height 14
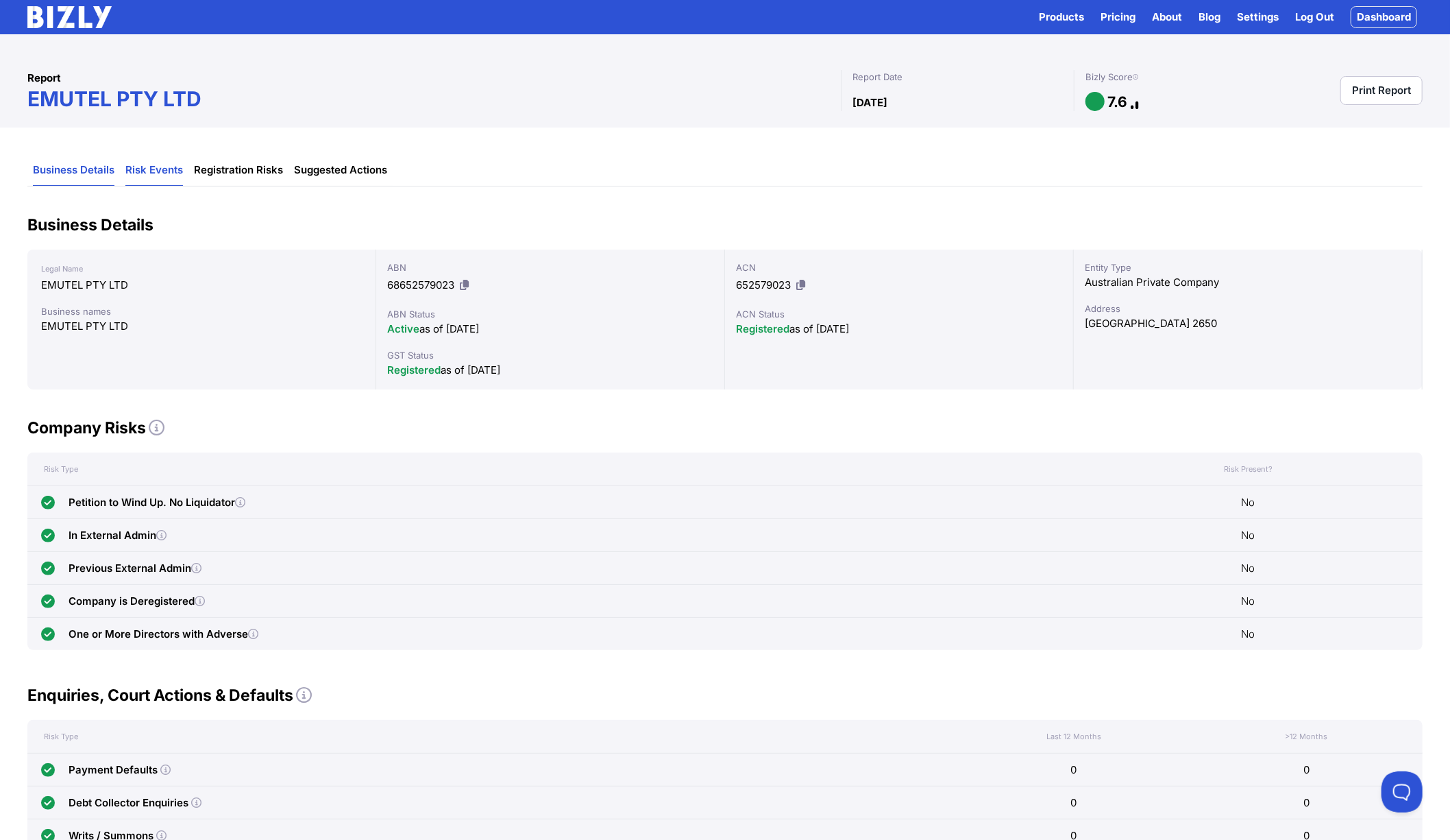
click at [165, 165] on link "Risk Events" at bounding box center [154, 170] width 58 height 31
click at [154, 171] on link "Risk Events" at bounding box center [154, 170] width 58 height 31
click at [251, 169] on link "Registration Risks" at bounding box center [238, 170] width 89 height 31
click at [57, 16] on img at bounding box center [70, 16] width 85 height 22
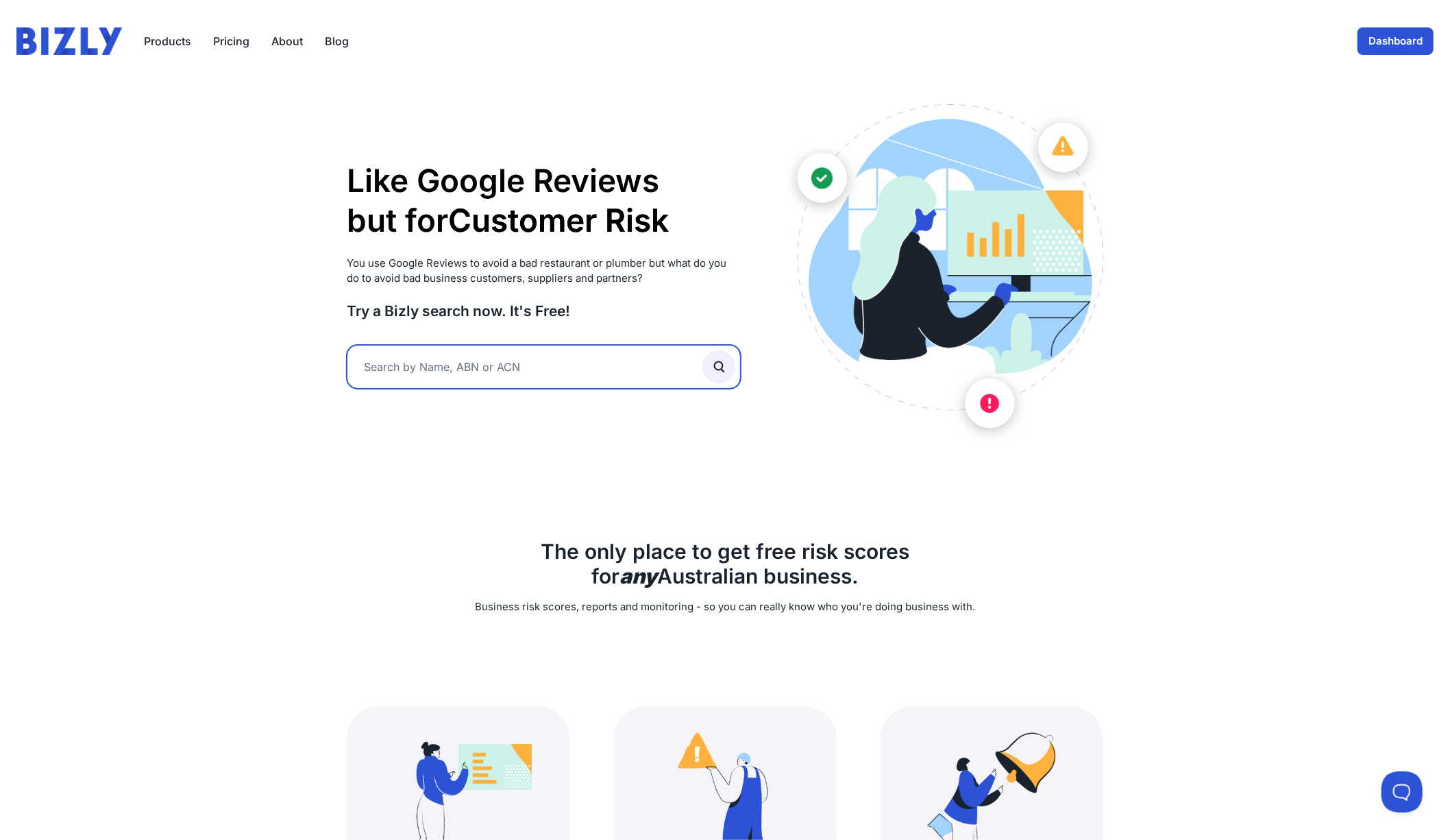
click at [499, 372] on input "text" at bounding box center [544, 366] width 394 height 44
type input "central telecoms"
click at [703, 350] on button "submit" at bounding box center [719, 366] width 33 height 33
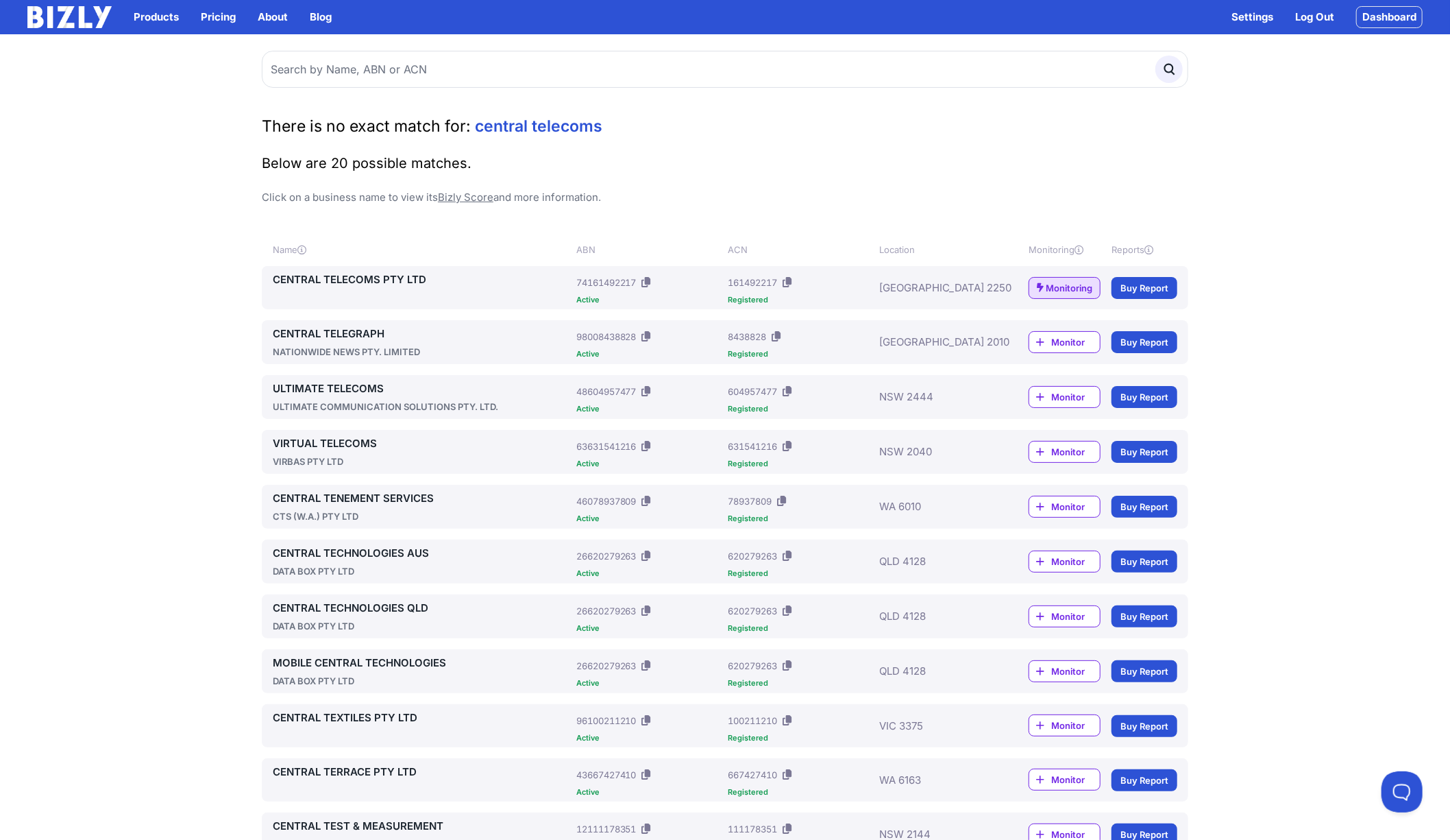
click at [341, 280] on link "CENTRAL TELECOMS PTY LTD" at bounding box center [422, 279] width 298 height 16
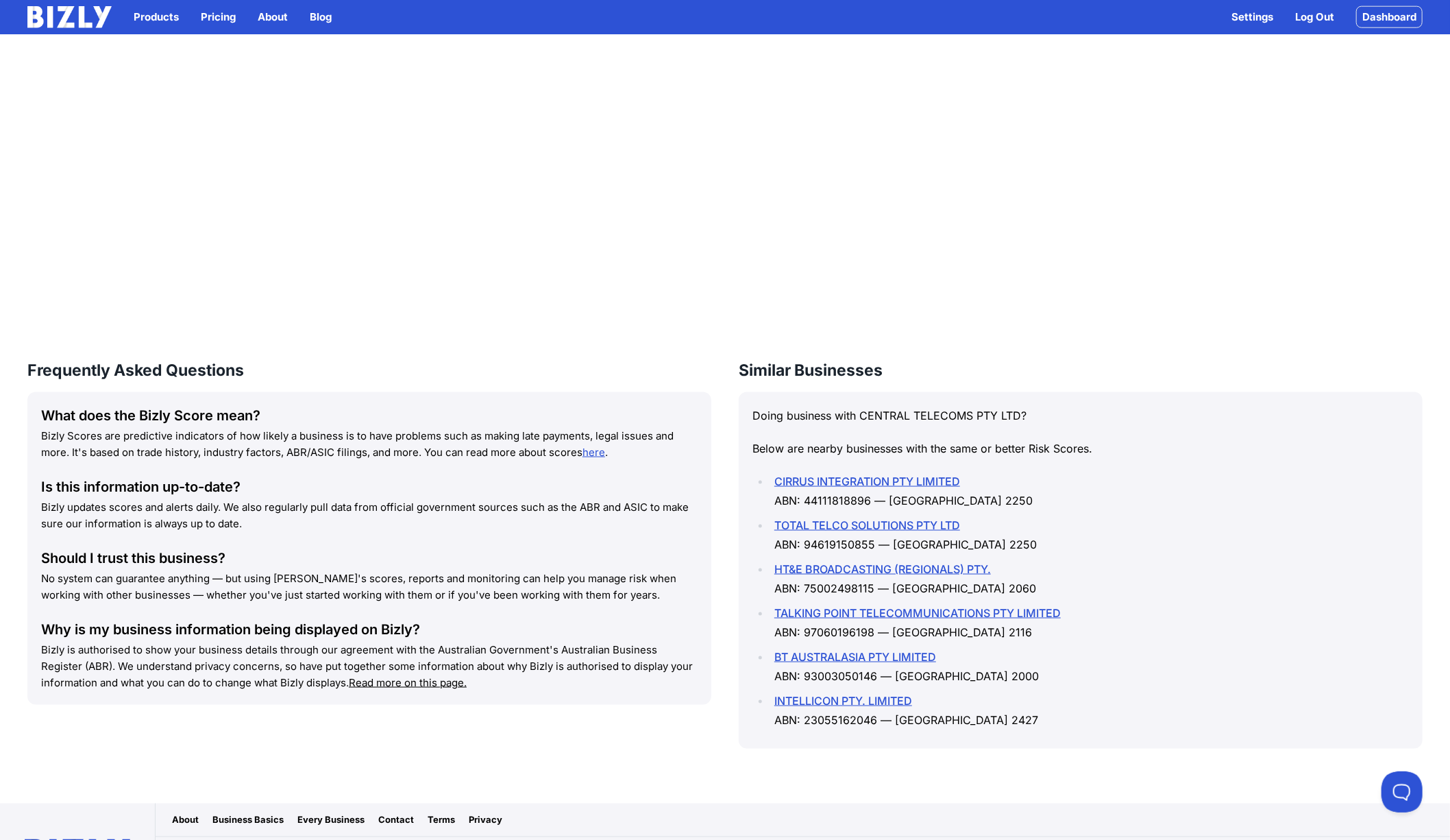
scroll to position [1245, 0]
